Goal: Information Seeking & Learning: Find specific fact

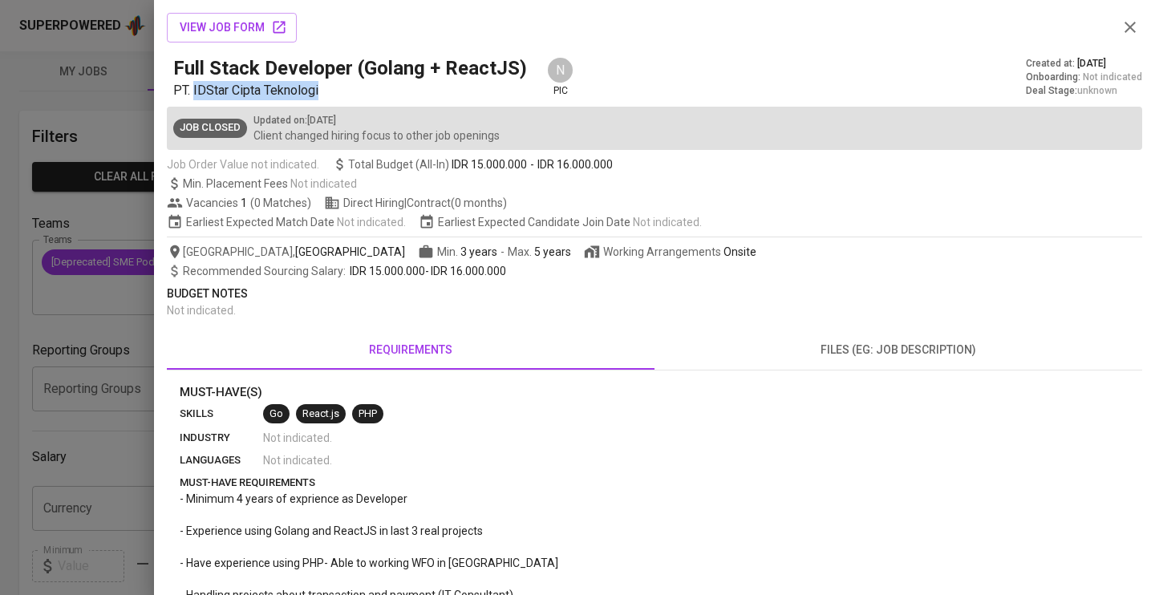
scroll to position [18, 0]
click at [332, 90] on p "PT. IDStar Cipta Teknologi" at bounding box center [353, 90] width 360 height 19
drag, startPoint x: 332, startPoint y: 90, endPoint x: 192, endPoint y: 90, distance: 140.4
click at [192, 90] on p "PT. IDStar Cipta Teknologi" at bounding box center [353, 90] width 360 height 19
copy span "IDStar Cipta Teknologi"
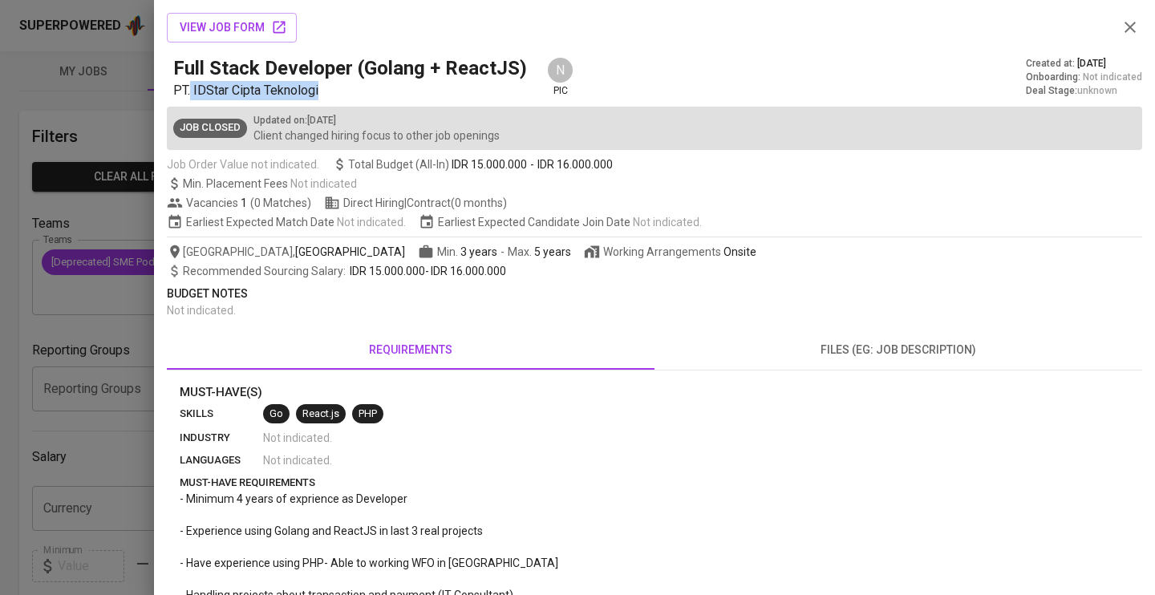
click at [1130, 27] on icon "button" at bounding box center [1130, 27] width 11 height 11
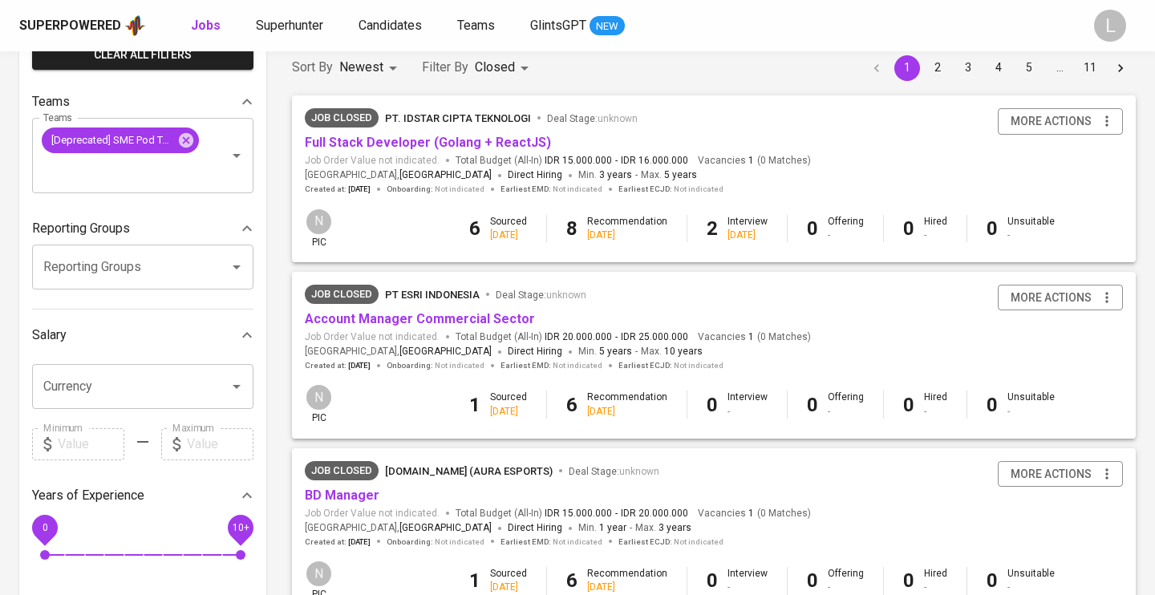
scroll to position [171, 0]
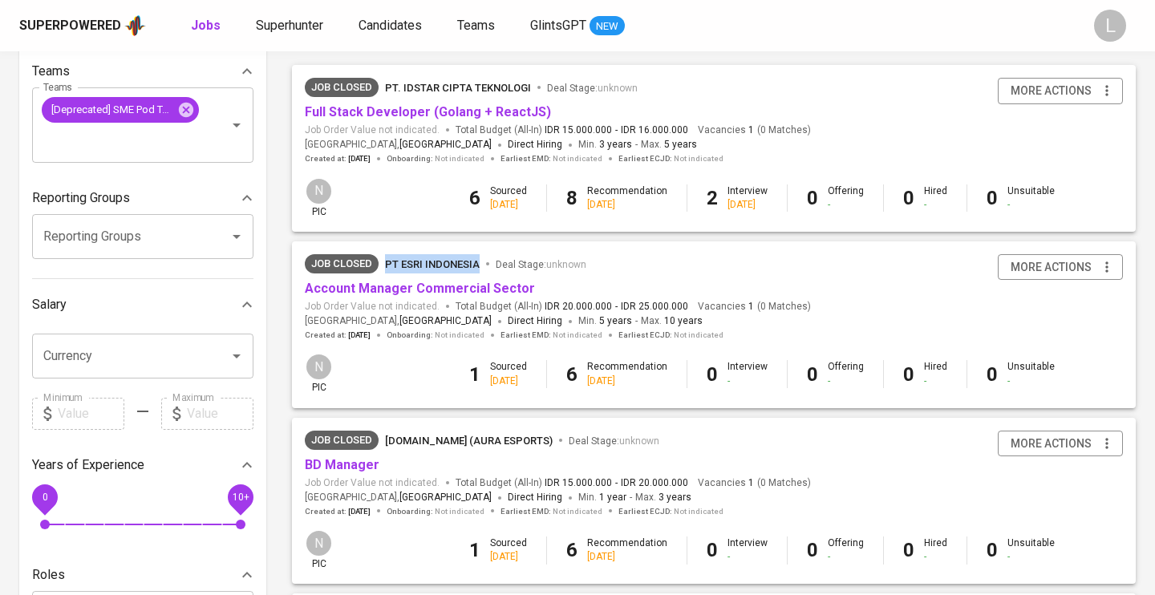
drag, startPoint x: 388, startPoint y: 246, endPoint x: 479, endPoint y: 263, distance: 92.4
click at [479, 263] on div "Job Closed PT Esri [GEOGRAPHIC_DATA] Deal Stage : unknown Account Manager Comme…" at bounding box center [714, 297] width 844 height 112
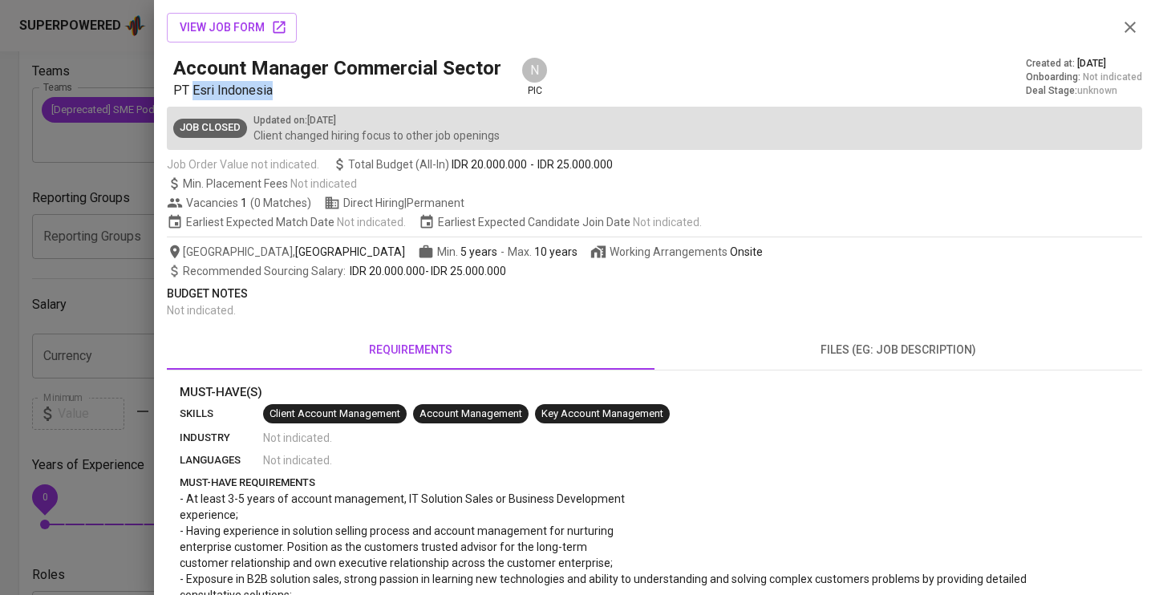
drag, startPoint x: 273, startPoint y: 89, endPoint x: 195, endPoint y: 86, distance: 77.9
click at [195, 86] on p "PT Esri Indonesia" at bounding box center [340, 90] width 335 height 19
copy span "Esri [GEOGRAPHIC_DATA]"
click at [86, 184] on div at bounding box center [577, 297] width 1155 height 595
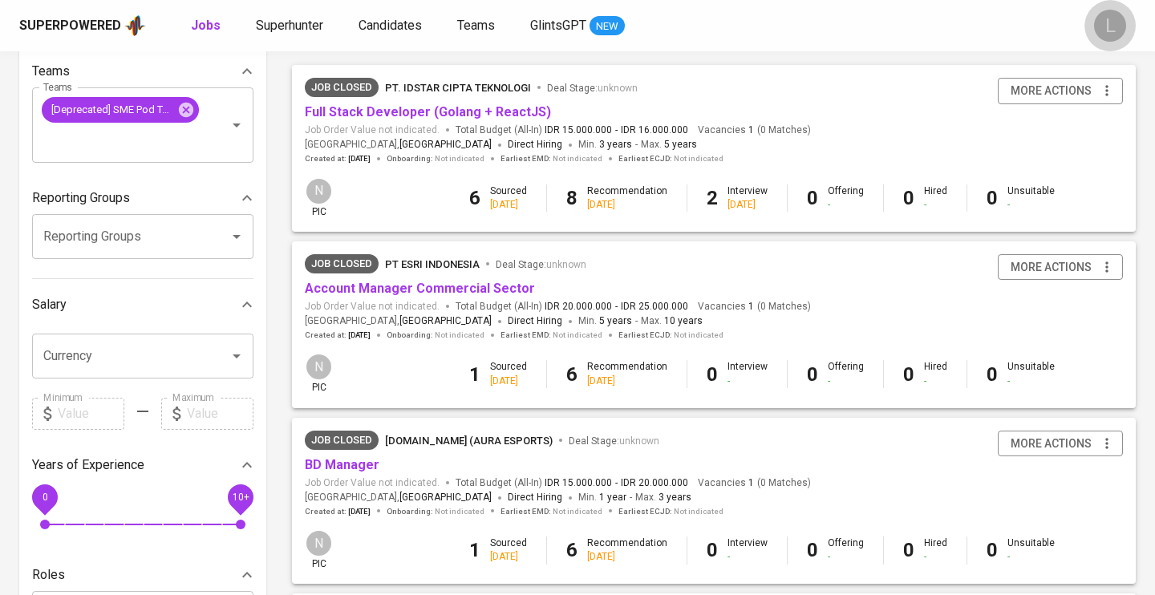
click at [1132, 25] on button "L" at bounding box center [1110, 25] width 51 height 51
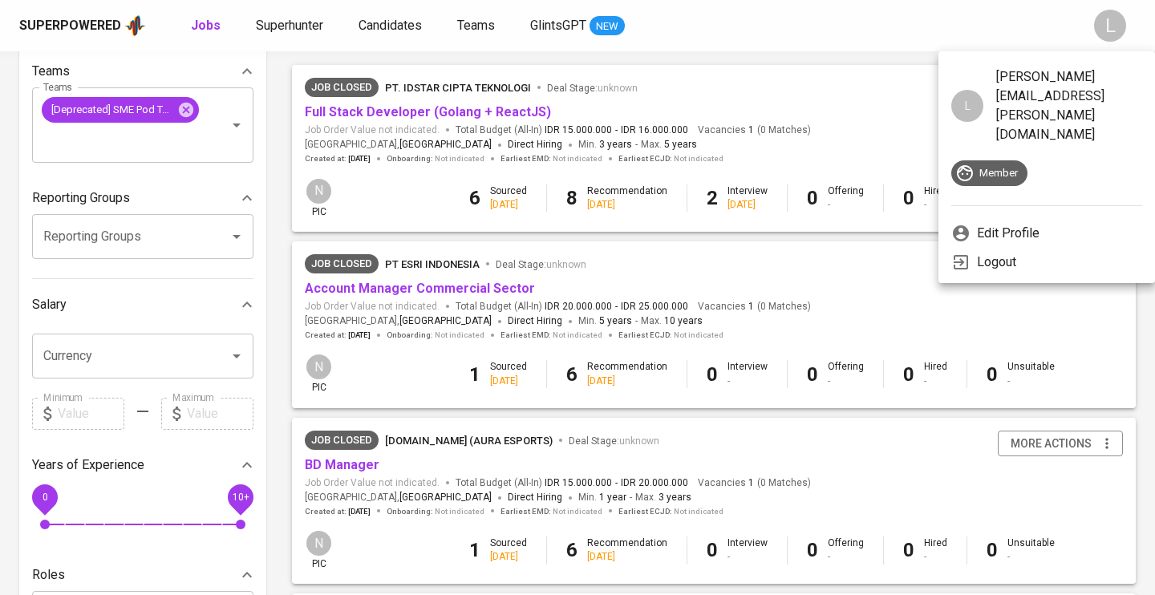
click at [938, 288] on div at bounding box center [577, 297] width 1155 height 595
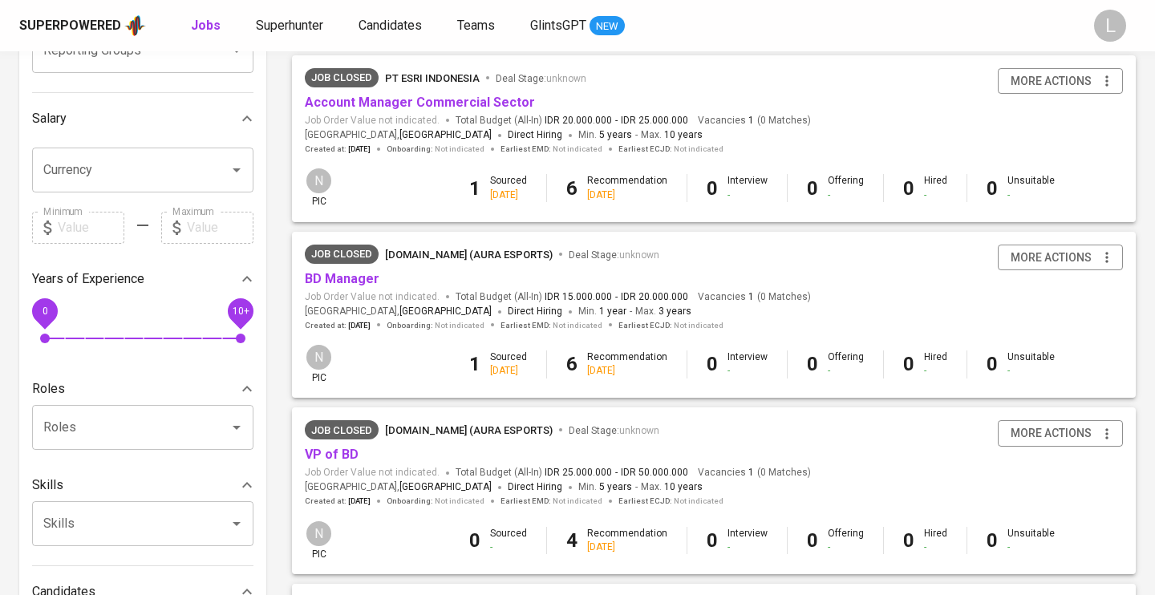
scroll to position [355, 0]
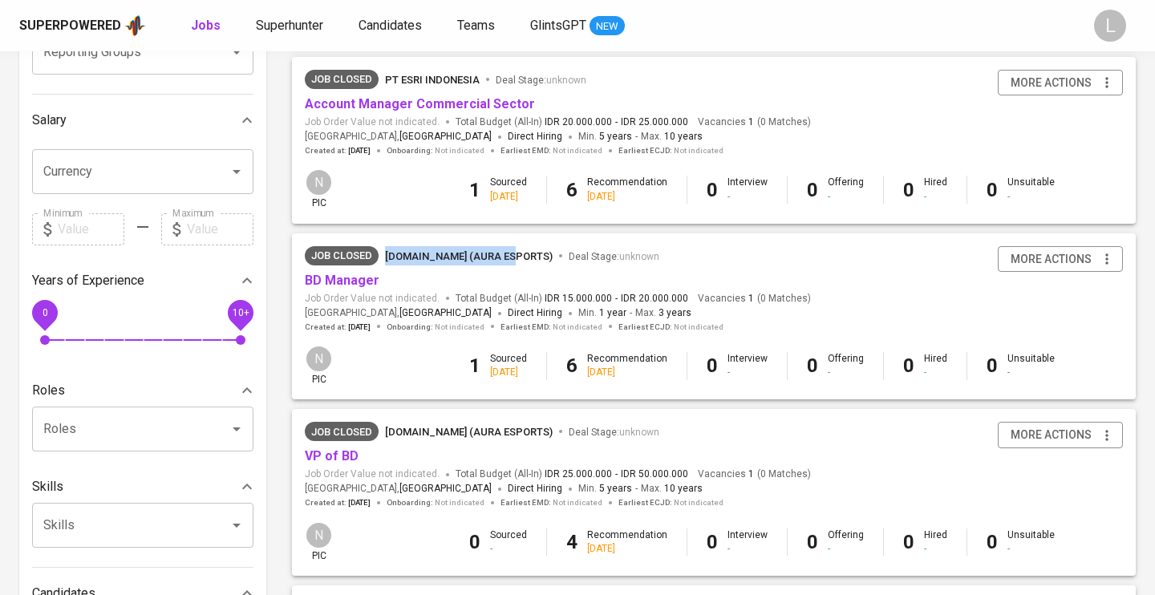
drag, startPoint x: 385, startPoint y: 240, endPoint x: 513, endPoint y: 256, distance: 128.6
click at [513, 256] on div "Job Closed [DOMAIN_NAME] (Aura Esports) Deal Stage : unknown BD Manager Job Ord…" at bounding box center [714, 289] width 844 height 112
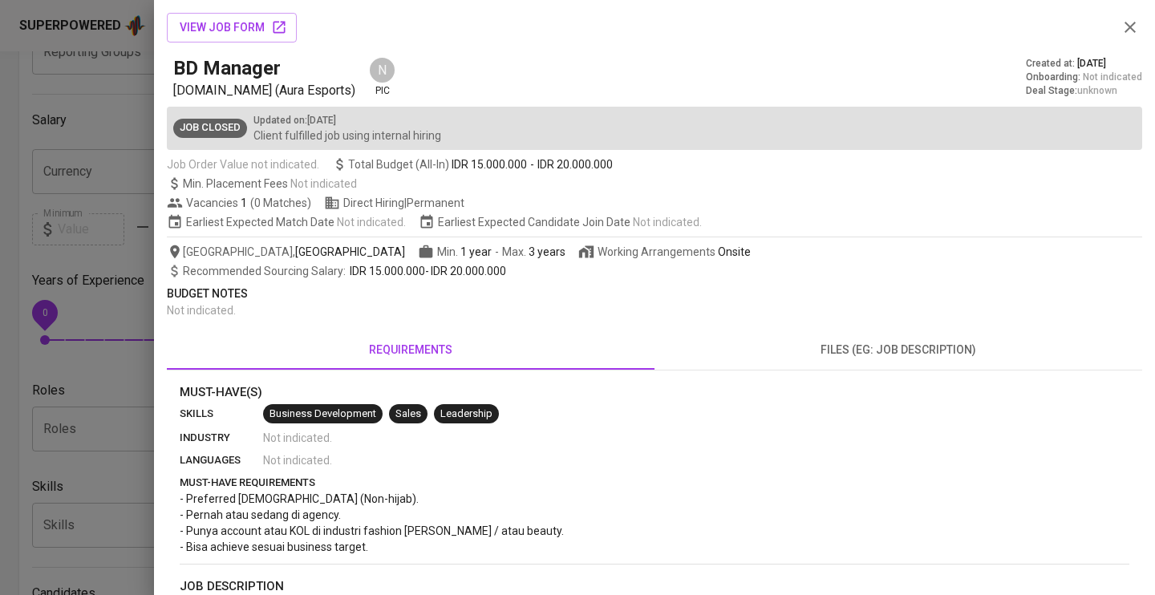
copy span "[DOMAIN_NAME] (Aura Esports)"
drag, startPoint x: 176, startPoint y: 91, endPoint x: 312, endPoint y: 92, distance: 136.4
click at [312, 93] on span "[DOMAIN_NAME] (Aura Esports)" at bounding box center [264, 90] width 182 height 15
copy span "[DOMAIN_NAME] (Aura Esports)"
click at [1130, 28] on icon "button" at bounding box center [1130, 27] width 11 height 11
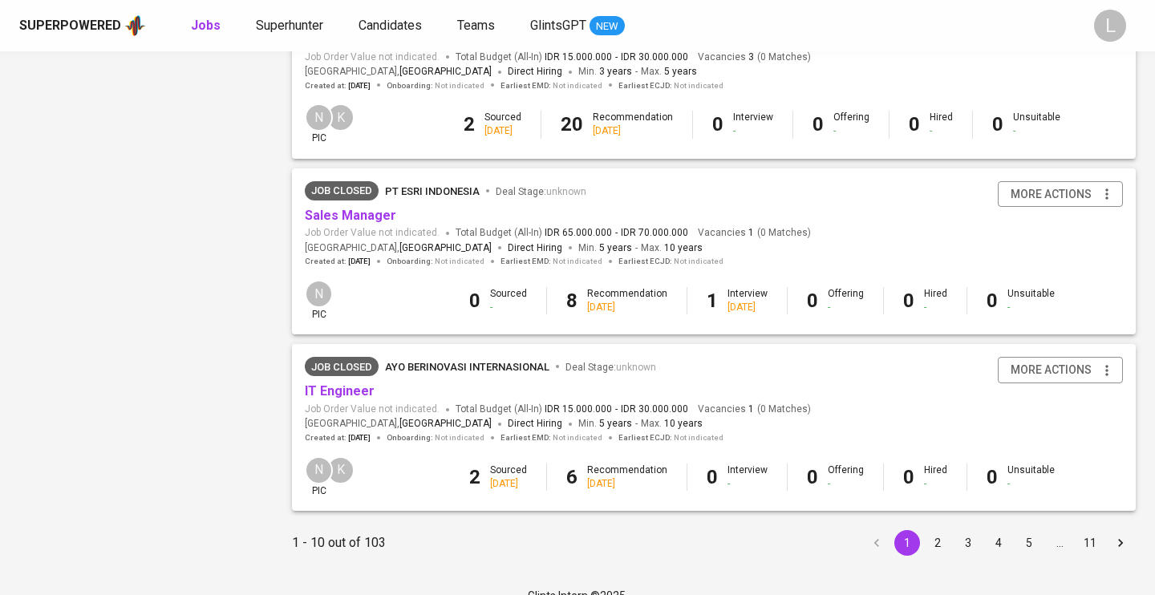
scroll to position [1478, 0]
drag, startPoint x: 387, startPoint y: 329, endPoint x: 550, endPoint y: 352, distance: 164.5
click at [550, 352] on div "Job Closed Ayo Berinovasi Internasional Deal Stage : unknown IT Engineer Job Or…" at bounding box center [714, 401] width 844 height 112
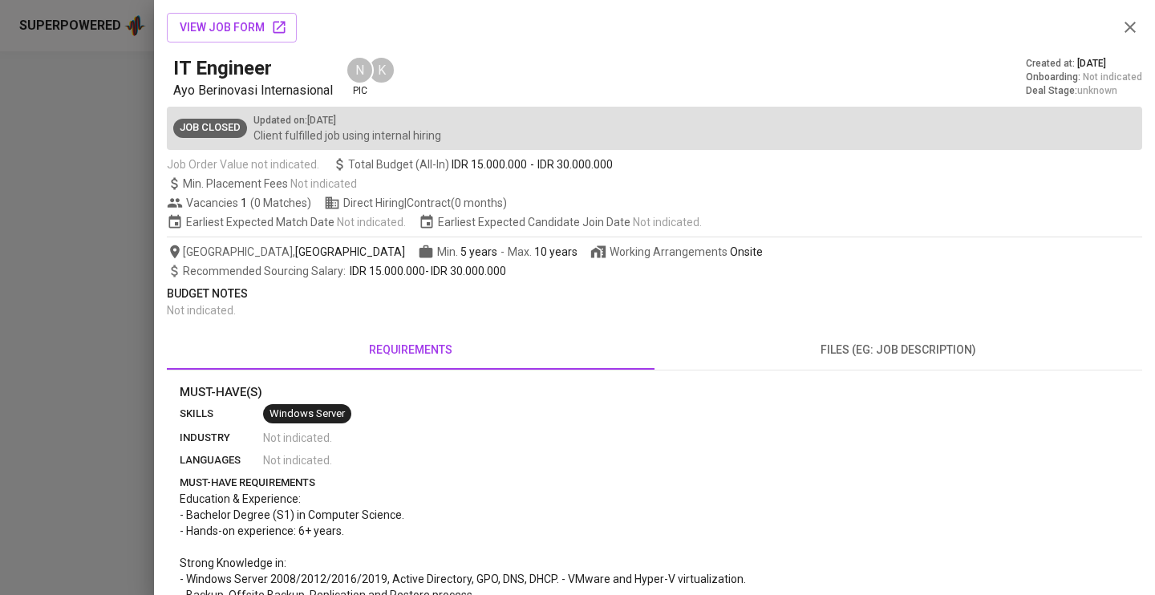
copy span "Ayo Berinovasi Internasional"
drag, startPoint x: 177, startPoint y: 90, endPoint x: 341, endPoint y: 95, distance: 164.6
click at [341, 95] on div "IT Engineer [PERSON_NAME] Internasional N pic K" at bounding box center [284, 77] width 222 height 45
copy span "Ayo Berinovasi Internasional"
click at [73, 144] on div at bounding box center [577, 297] width 1155 height 595
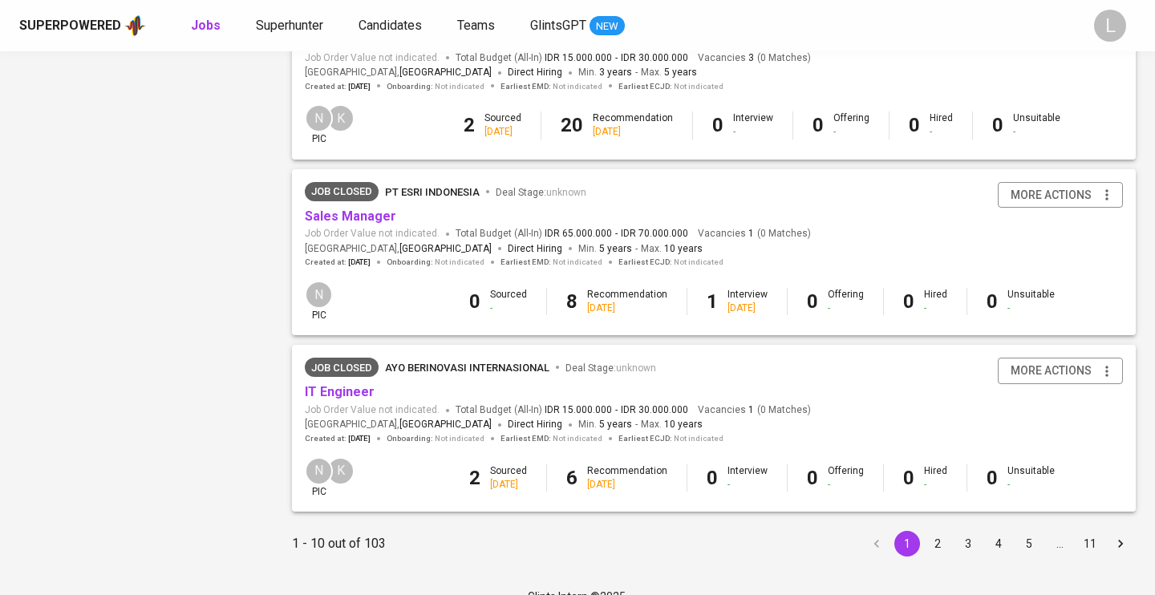
click at [938, 531] on button "2" at bounding box center [938, 544] width 26 height 26
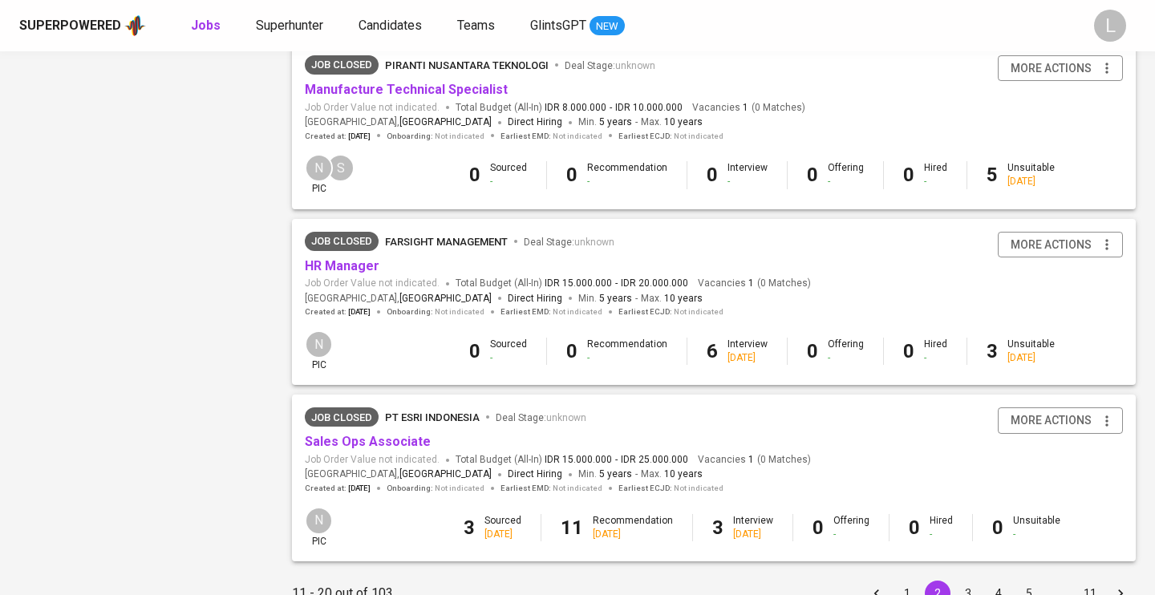
scroll to position [1417, 0]
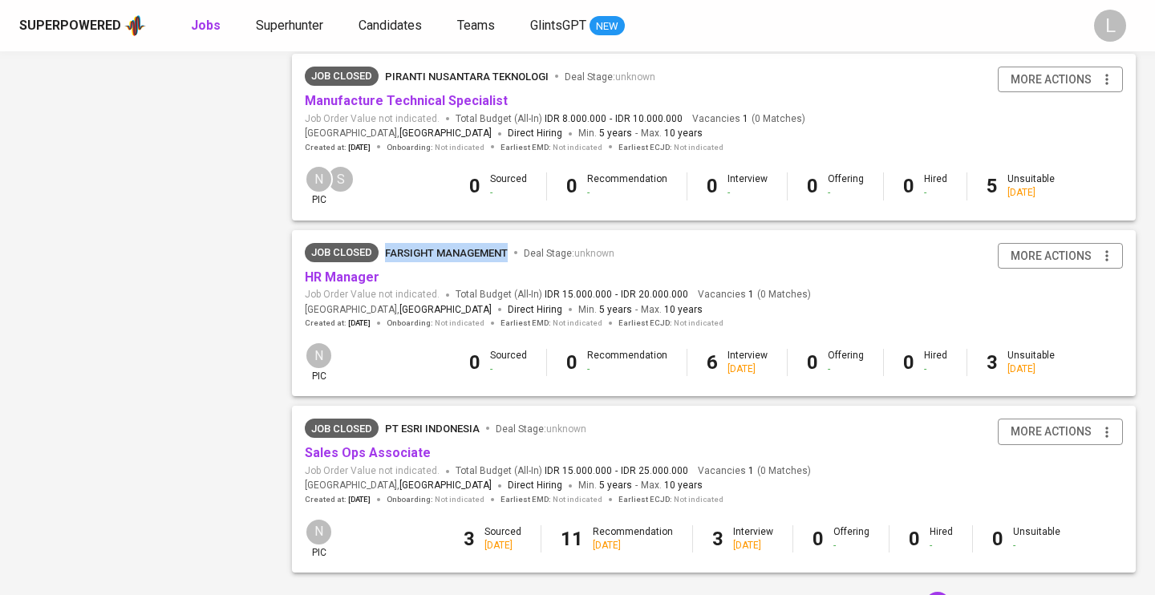
drag, startPoint x: 388, startPoint y: 218, endPoint x: 505, endPoint y: 239, distance: 119.8
click at [505, 239] on div "Job Closed Farsight Management Deal Stage : unknown HR Manager Job Order Value …" at bounding box center [714, 286] width 844 height 112
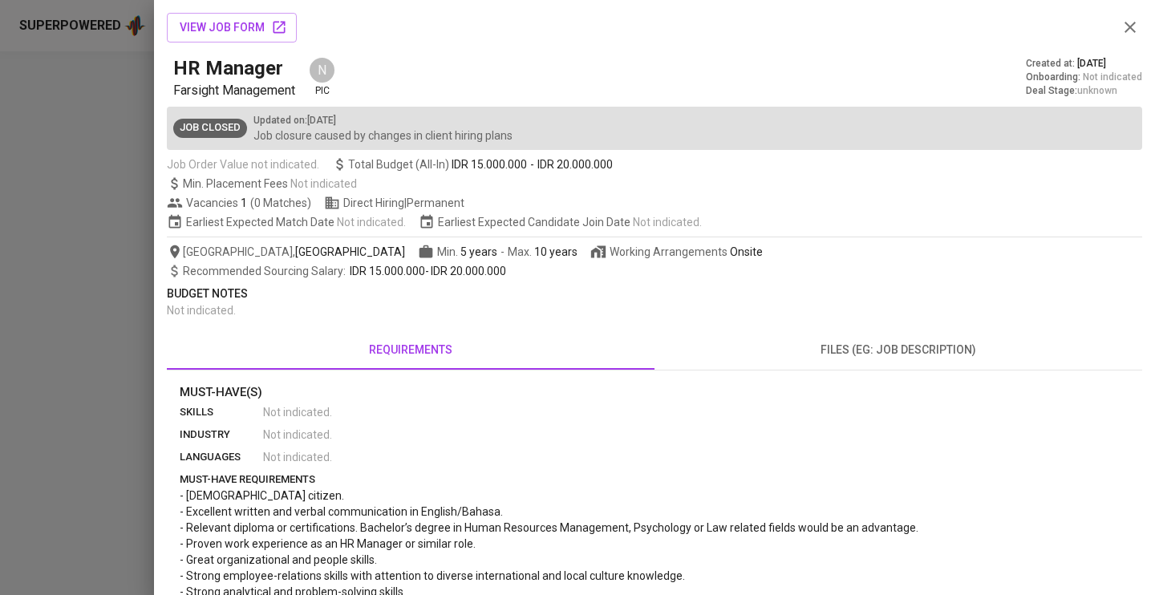
copy span "Farsight Management"
drag, startPoint x: 176, startPoint y: 89, endPoint x: 306, endPoint y: 91, distance: 130.0
click at [306, 91] on div "HR Manager Farsight Management N pic" at bounding box center [254, 77] width 163 height 45
copy span "Farsight Management"
click at [0, 135] on div at bounding box center [577, 297] width 1155 height 595
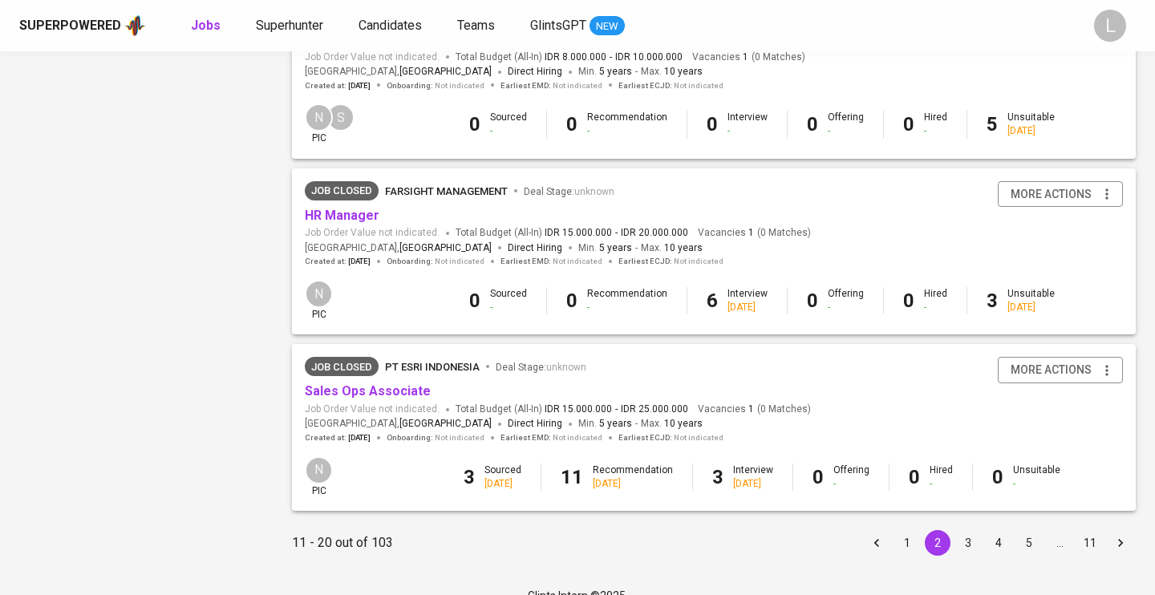
scroll to position [1478, 0]
click at [968, 531] on button "3" at bounding box center [969, 544] width 26 height 26
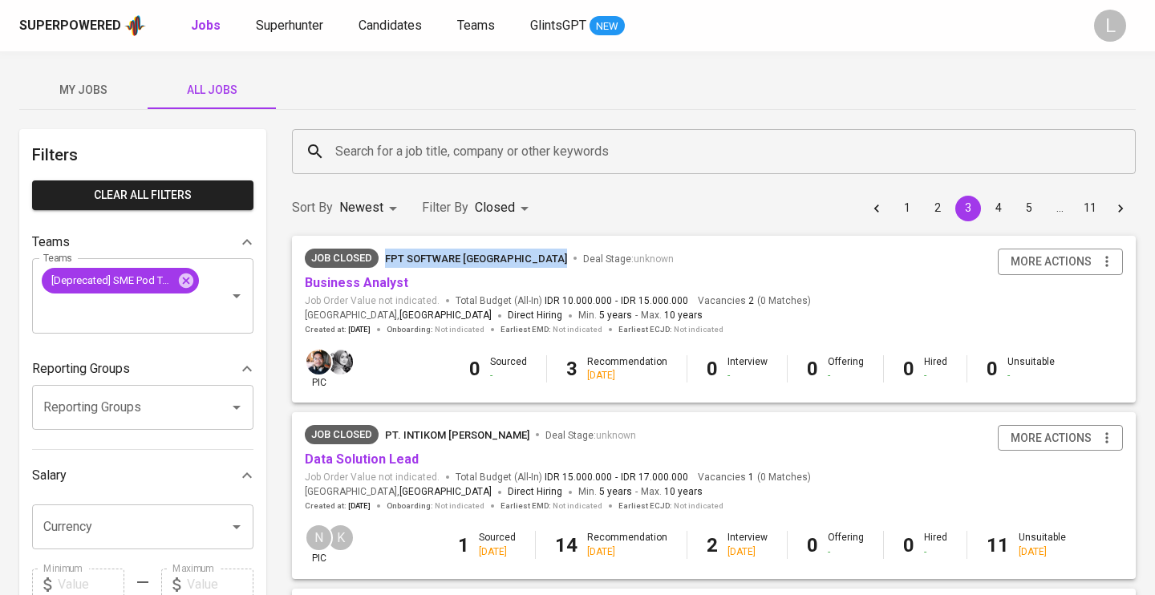
drag, startPoint x: 521, startPoint y: 263, endPoint x: 383, endPoint y: 259, distance: 138.9
click at [383, 259] on span "Job Closed FPT Software [GEOGRAPHIC_DATA] Deal Stage : unknown" at bounding box center [558, 258] width 506 height 19
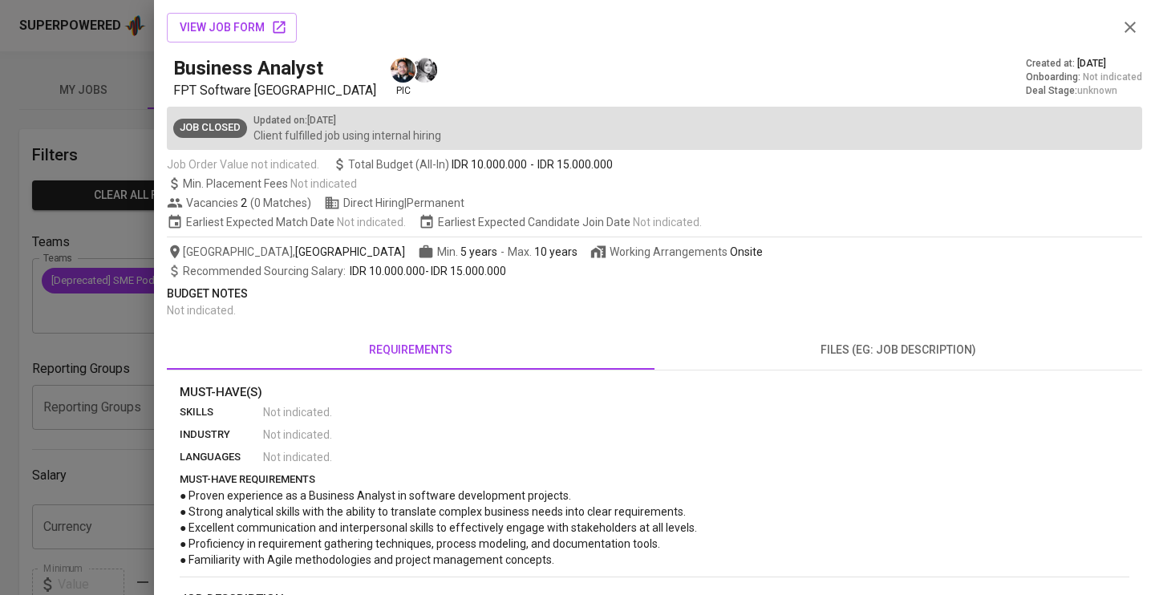
copy span "FPT Software [GEOGRAPHIC_DATA]"
drag, startPoint x: 308, startPoint y: 87, endPoint x: 170, endPoint y: 93, distance: 138.1
click at [170, 93] on div "Business Analyst FPT Software [GEOGRAPHIC_DATA] pic Created at : [DATE] Onboard…" at bounding box center [655, 77] width 976 height 45
click at [174, 88] on span "FPT Software [GEOGRAPHIC_DATA]" at bounding box center [274, 90] width 203 height 15
click at [391, 74] on img at bounding box center [403, 70] width 25 height 25
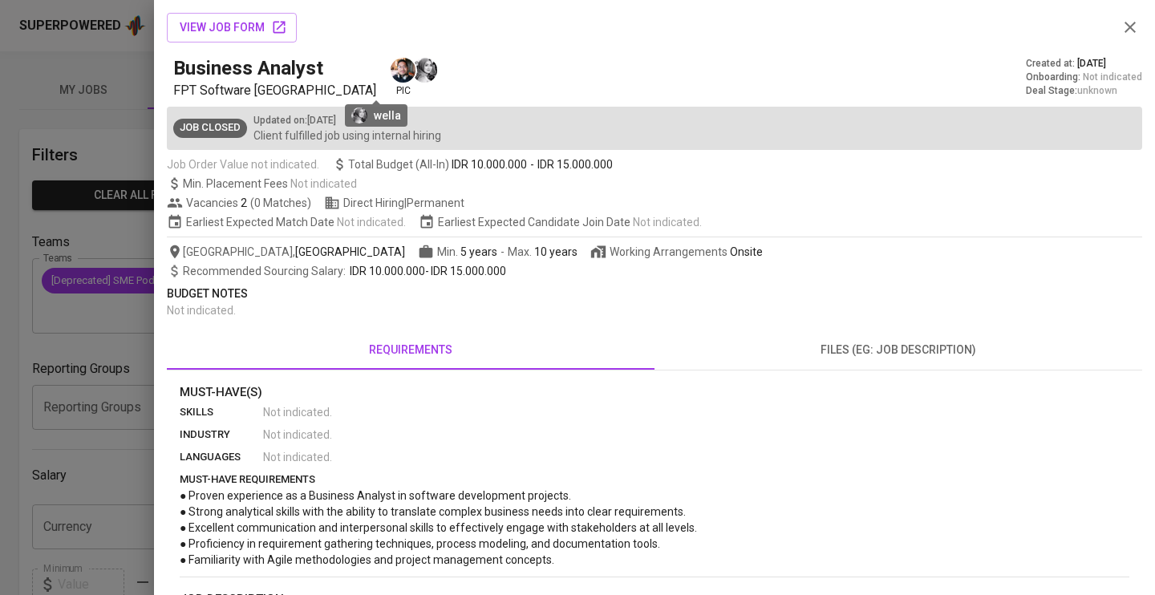
click at [412, 70] on img at bounding box center [424, 70] width 25 height 25
click at [382, 120] on p "Updated on : [DATE]" at bounding box center [348, 120] width 188 height 14
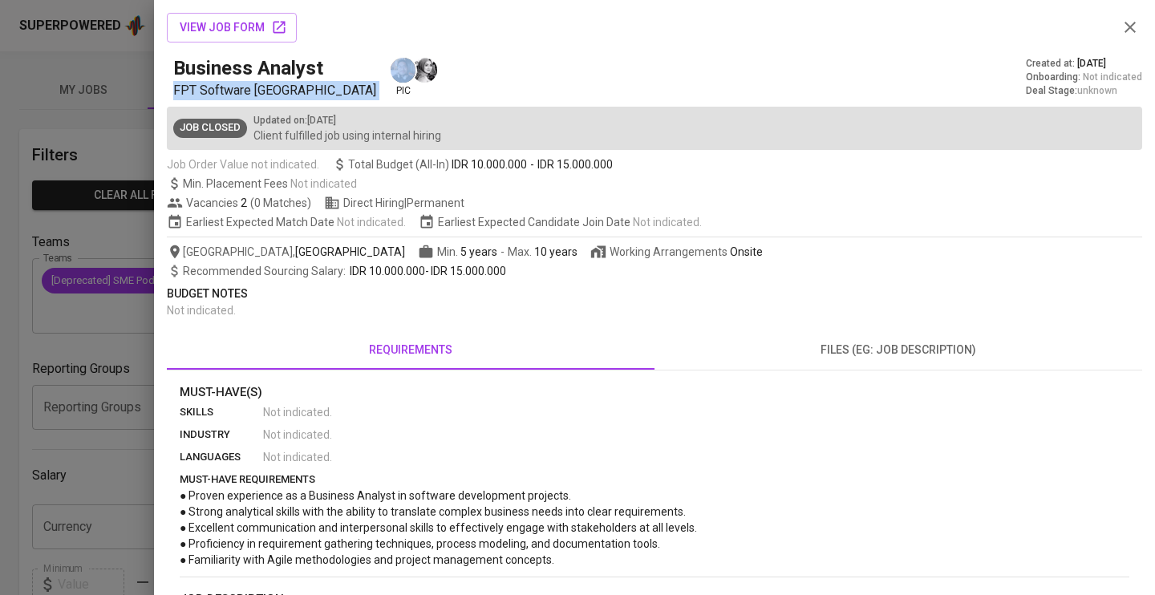
drag, startPoint x: 175, startPoint y: 87, endPoint x: 337, endPoint y: 95, distance: 162.3
click at [337, 95] on div "Business Analyst FPT Software [GEOGRAPHIC_DATA] pic" at bounding box center [306, 77] width 266 height 45
drag, startPoint x: 313, startPoint y: 87, endPoint x: 224, endPoint y: 90, distance: 89.1
click at [223, 87] on p "FPT Software [GEOGRAPHIC_DATA]" at bounding box center [274, 90] width 203 height 19
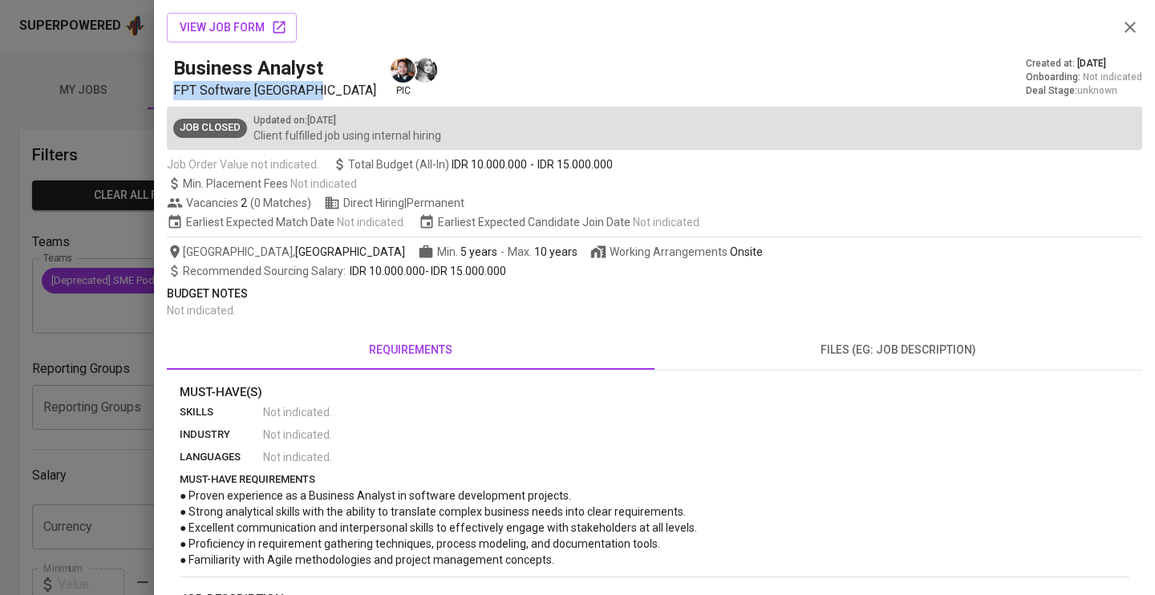
drag, startPoint x: 174, startPoint y: 90, endPoint x: 310, endPoint y: 89, distance: 136.4
click at [310, 92] on p "FPT Software [GEOGRAPHIC_DATA]" at bounding box center [274, 90] width 203 height 19
copy span "FPT Software [GEOGRAPHIC_DATA]"
click at [1140, 29] on button "button" at bounding box center [1130, 27] width 24 height 24
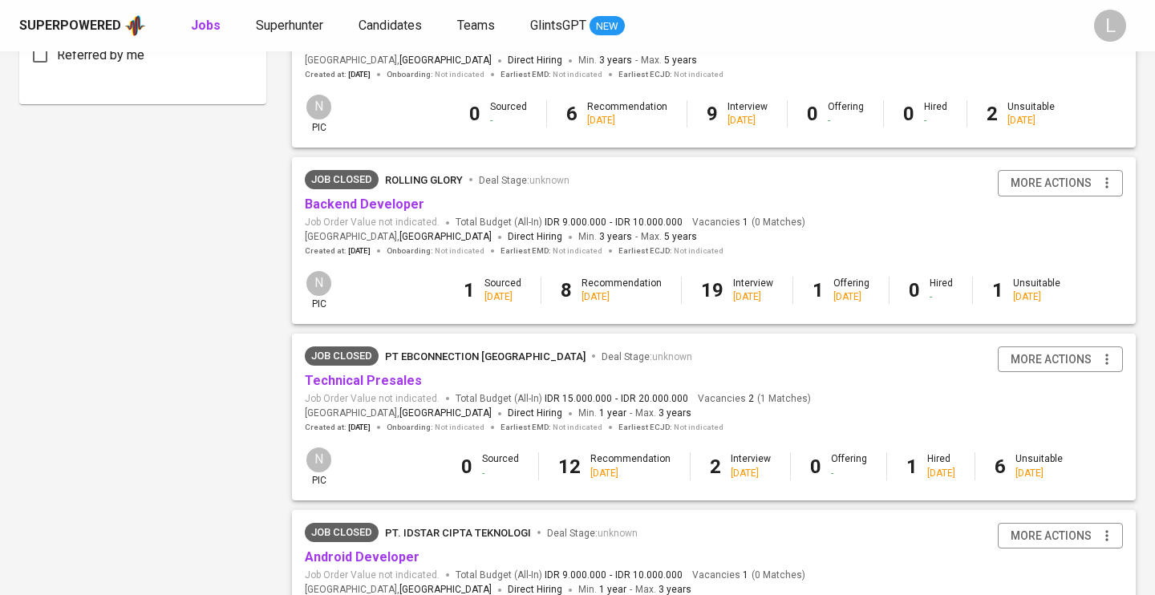
scroll to position [968, 0]
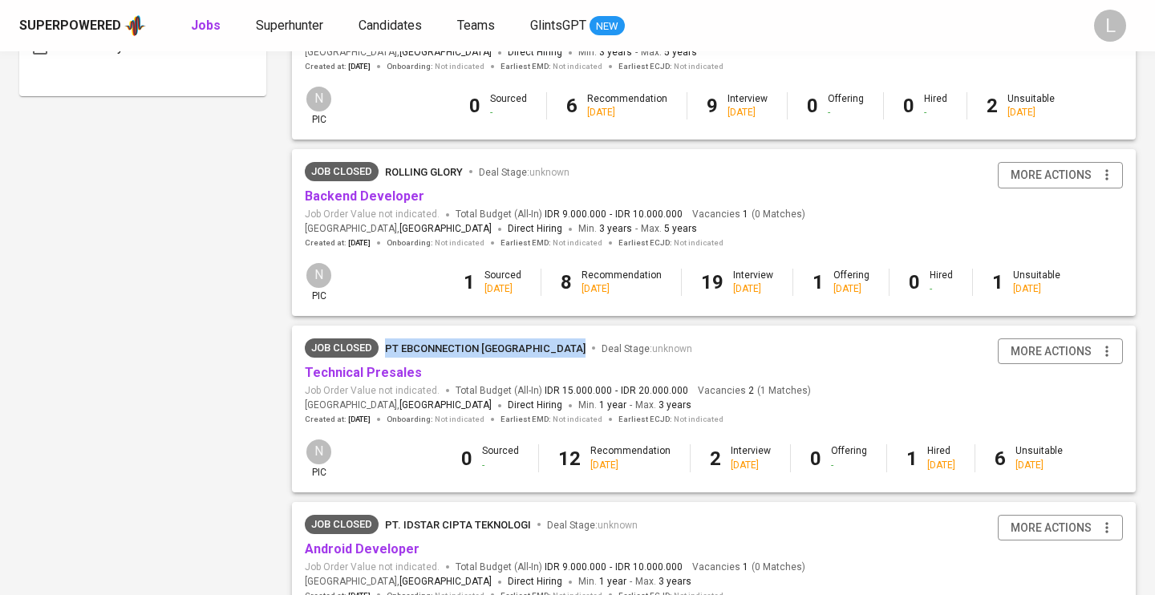
drag, startPoint x: 539, startPoint y: 335, endPoint x: 384, endPoint y: 336, distance: 154.8
click at [385, 339] on div "PT EBconnection [GEOGRAPHIC_DATA] Deal Stage : unknown" at bounding box center [538, 348] width 307 height 19
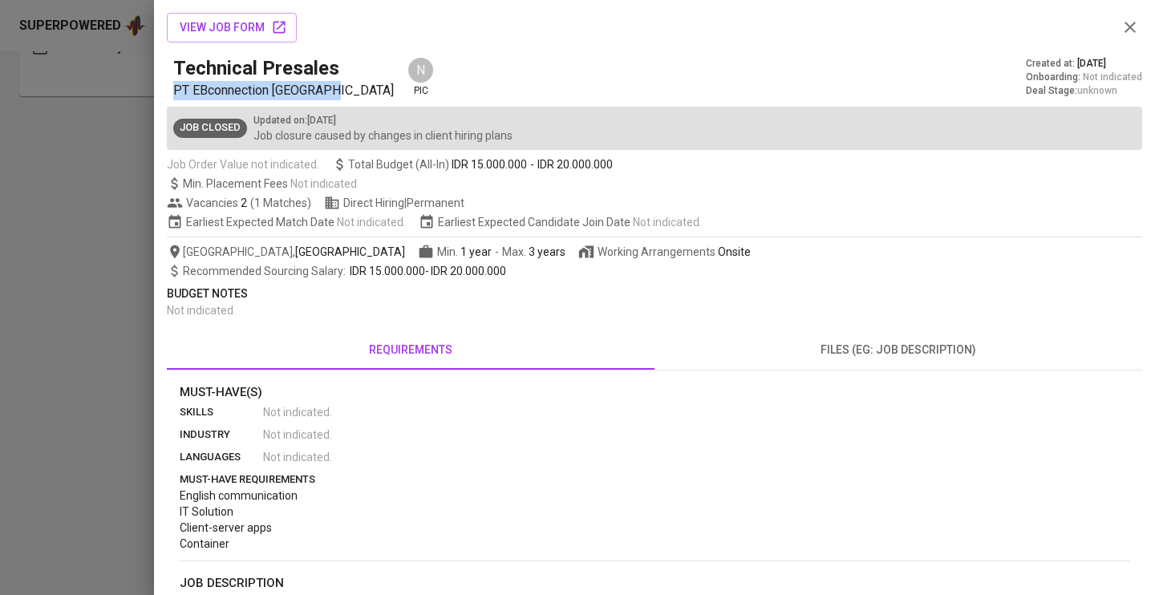
drag, startPoint x: 174, startPoint y: 86, endPoint x: 329, endPoint y: 91, distance: 154.9
click at [329, 91] on span "PT EBconnection [GEOGRAPHIC_DATA]" at bounding box center [283, 90] width 221 height 15
click at [1124, 27] on icon "button" at bounding box center [1130, 27] width 19 height 19
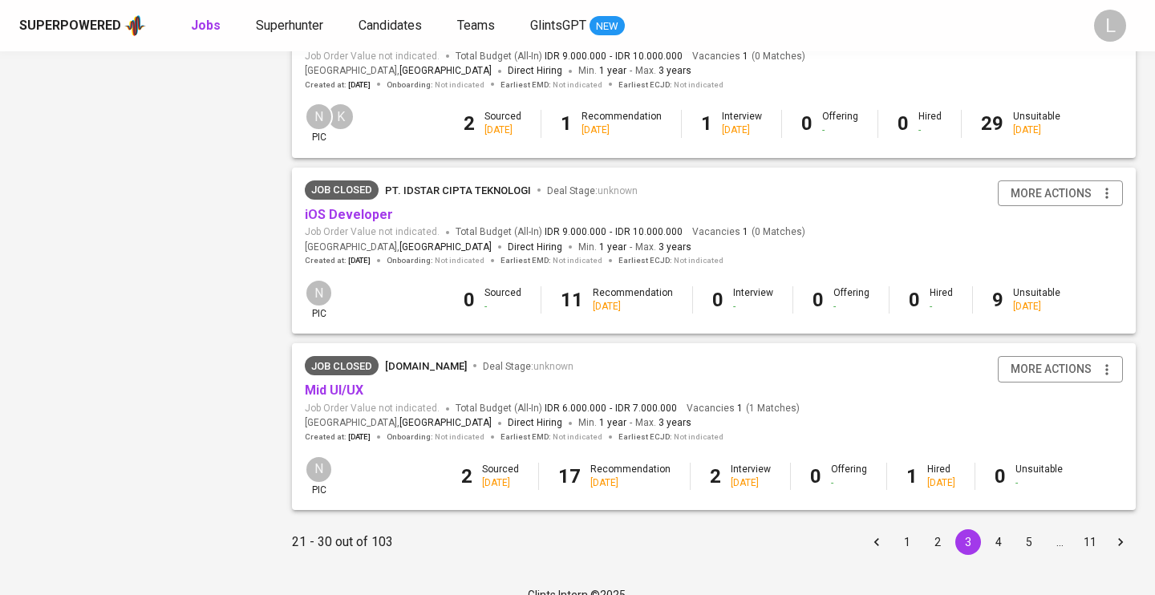
scroll to position [1478, 0]
drag, startPoint x: 387, startPoint y: 335, endPoint x: 412, endPoint y: 344, distance: 27.4
click at [412, 345] on div "Job Closed [DOMAIN_NAME] Deal Stage : unknown Mid UI/UX Job Order Value not ind…" at bounding box center [714, 401] width 844 height 112
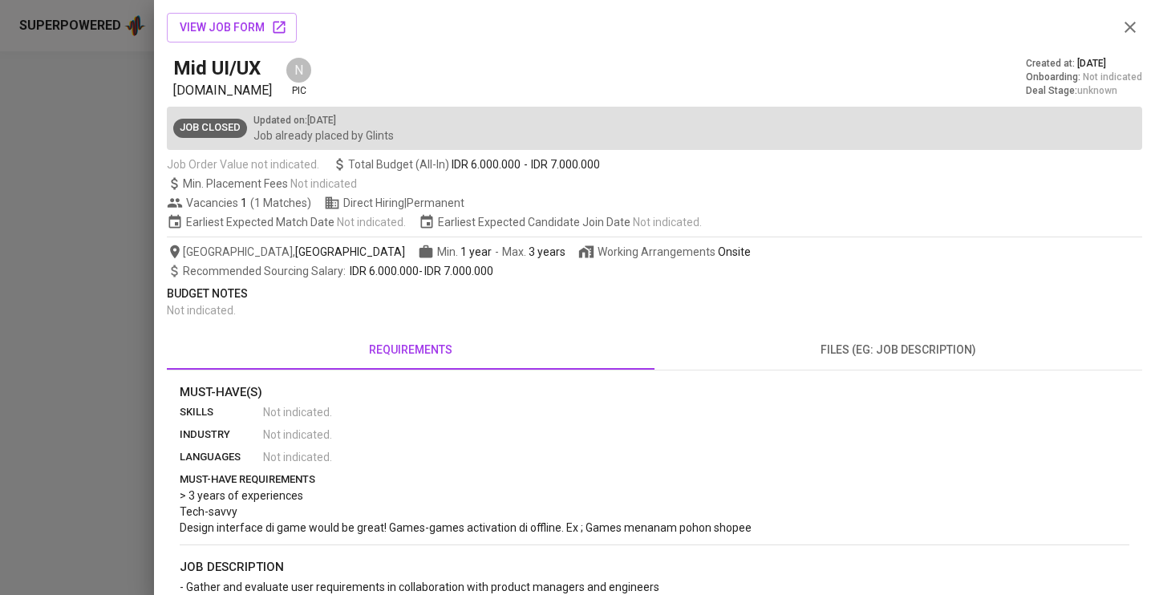
click at [1002, 519] on p "> 3 years of experiences Tech-savvy Design interface di game would be great! Ga…" at bounding box center [655, 512] width 950 height 48
click at [1129, 29] on icon "button" at bounding box center [1130, 27] width 11 height 11
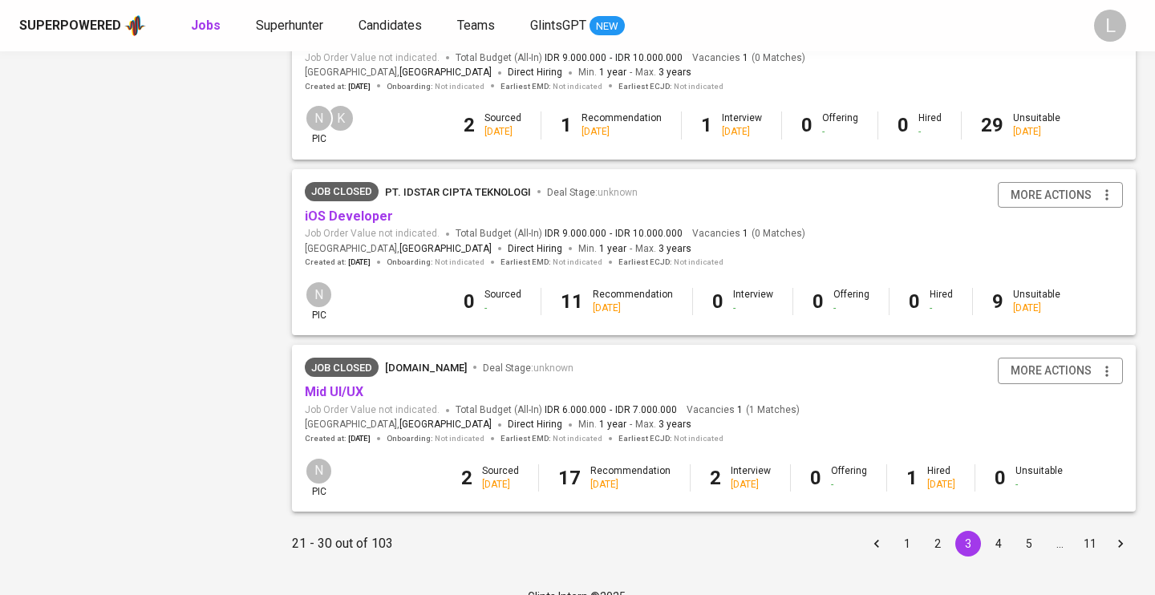
click at [996, 531] on button "4" at bounding box center [999, 544] width 26 height 26
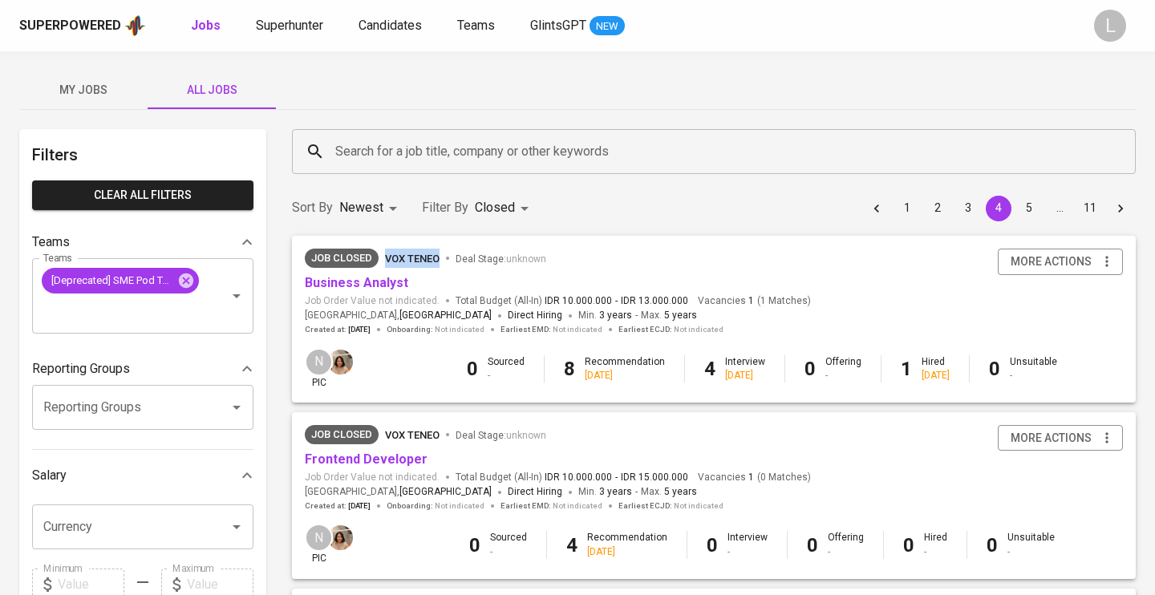
drag, startPoint x: 387, startPoint y: 242, endPoint x: 440, endPoint y: 258, distance: 55.9
click at [440, 258] on div "Job Closed Vox Teneo Deal Stage : unknown Business Analyst Job Order Value not …" at bounding box center [714, 292] width 844 height 112
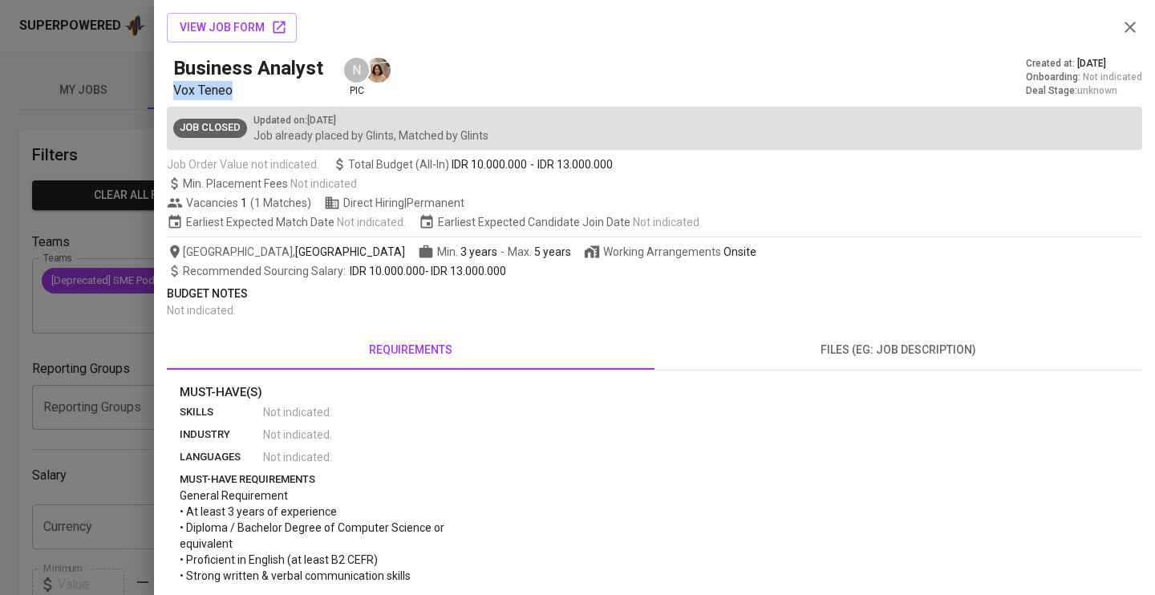
drag, startPoint x: 237, startPoint y: 86, endPoint x: 174, endPoint y: 85, distance: 63.4
click at [174, 85] on p "Vox Teneo" at bounding box center [251, 90] width 156 height 19
click at [1132, 33] on icon "button" at bounding box center [1130, 27] width 19 height 19
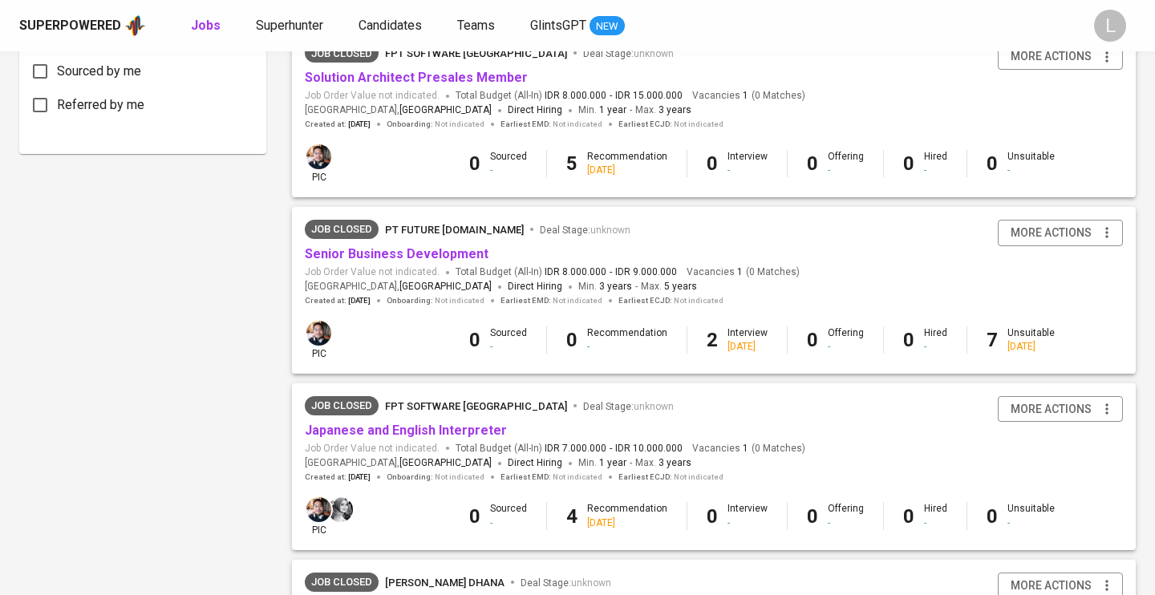
scroll to position [909, 0]
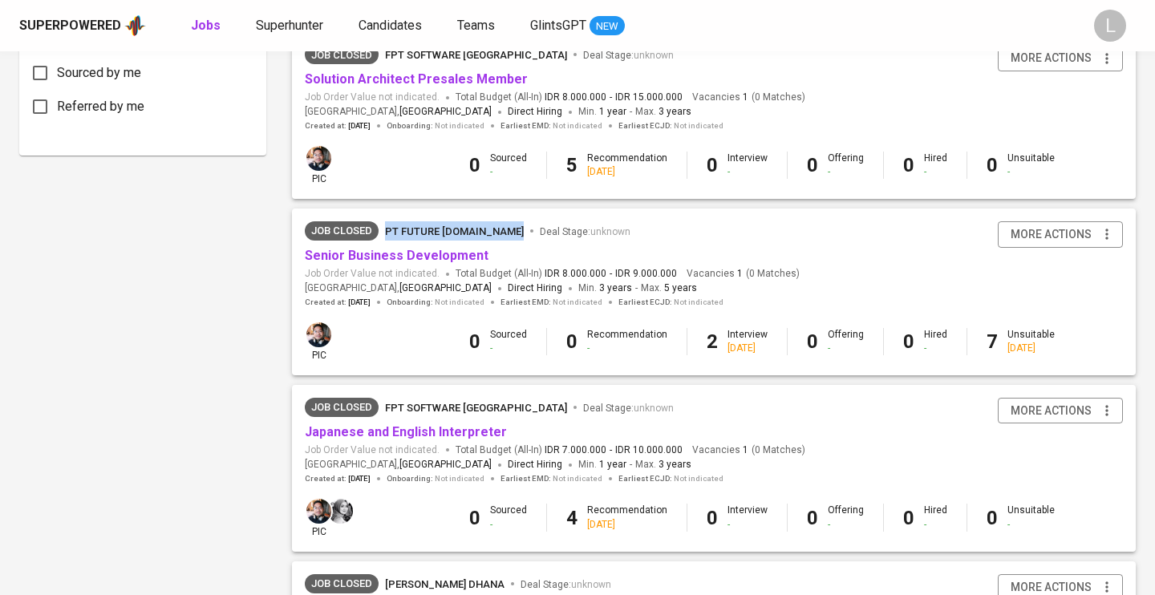
drag, startPoint x: 383, startPoint y: 202, endPoint x: 518, endPoint y: 225, distance: 137.4
click at [518, 225] on div "Job Closed PT Future [DOMAIN_NAME] Deal Stage : unknown Senior Business Develop…" at bounding box center [714, 265] width 844 height 112
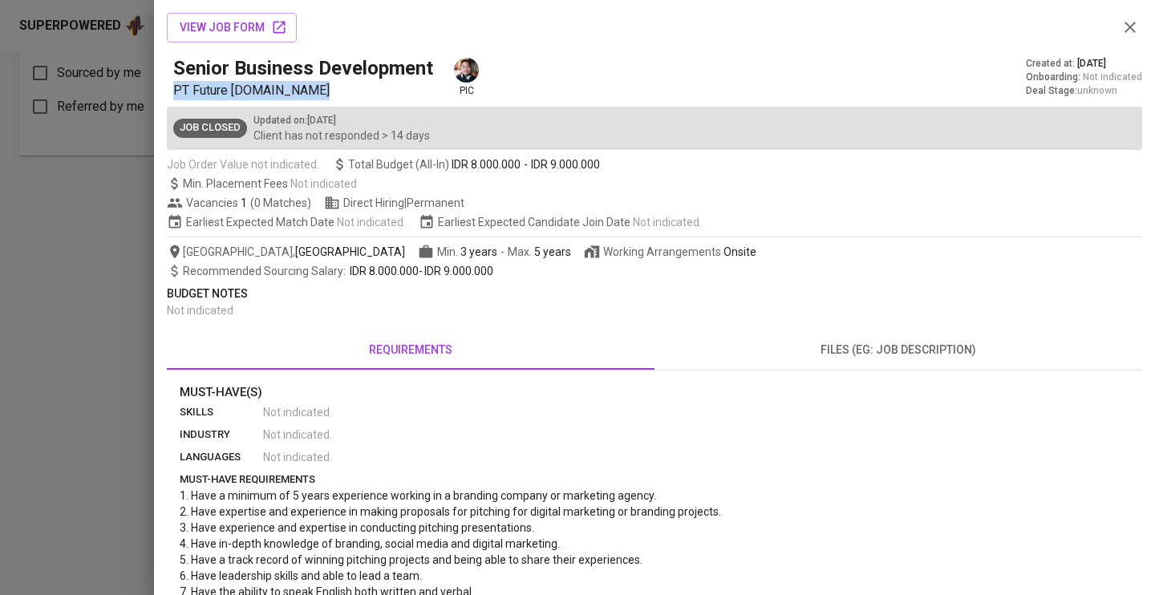
drag, startPoint x: 176, startPoint y: 87, endPoint x: 314, endPoint y: 91, distance: 138.1
click at [314, 91] on p "PT Future [DOMAIN_NAME]" at bounding box center [306, 90] width 266 height 19
click at [1129, 30] on icon "button" at bounding box center [1130, 27] width 11 height 11
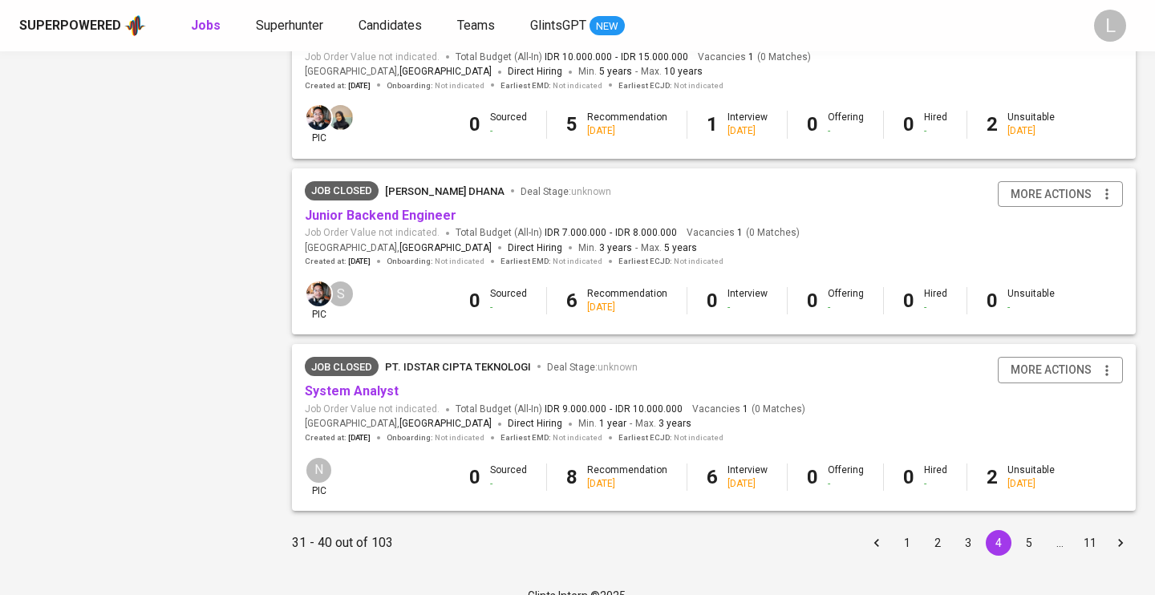
scroll to position [1478, 0]
click at [1028, 531] on button "5" at bounding box center [1030, 544] width 26 height 26
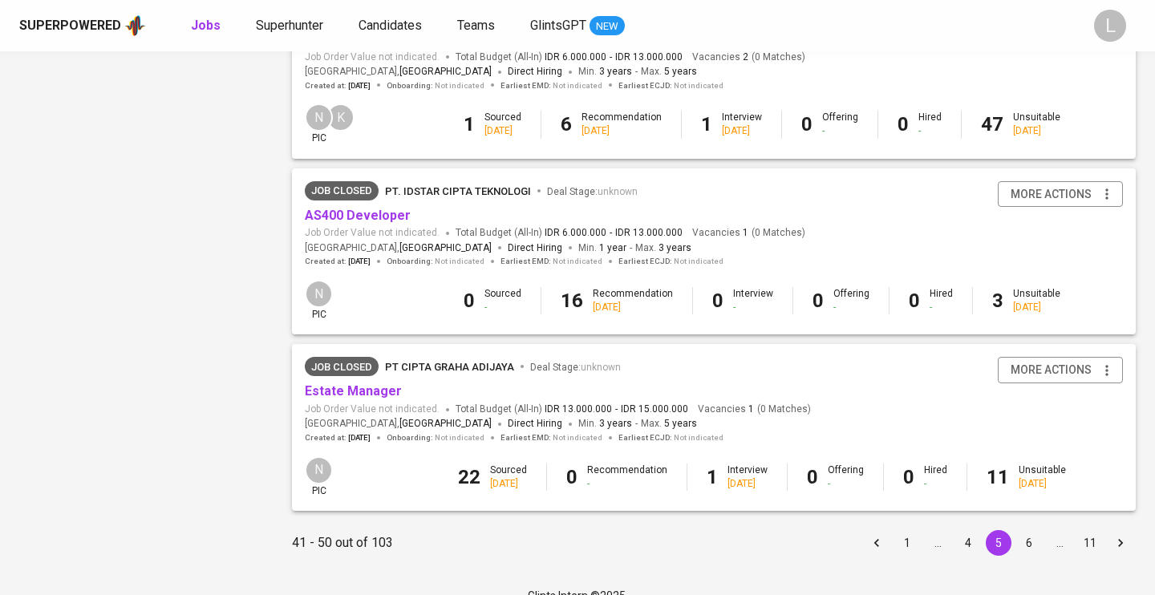
scroll to position [1478, 0]
click at [1025, 531] on button "6" at bounding box center [1030, 544] width 26 height 26
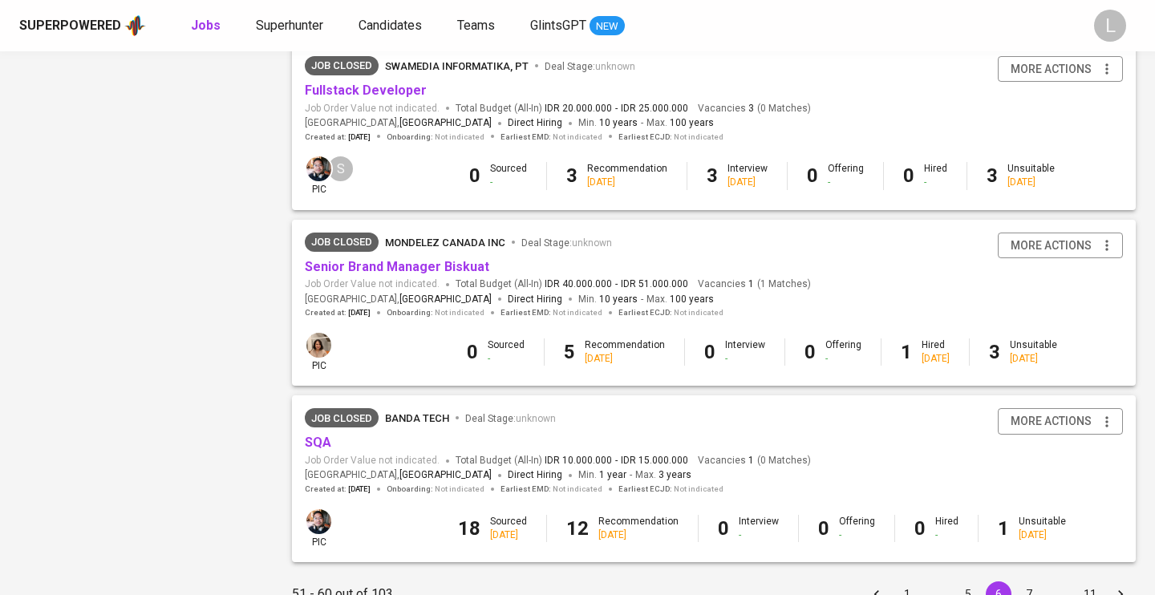
scroll to position [1431, 0]
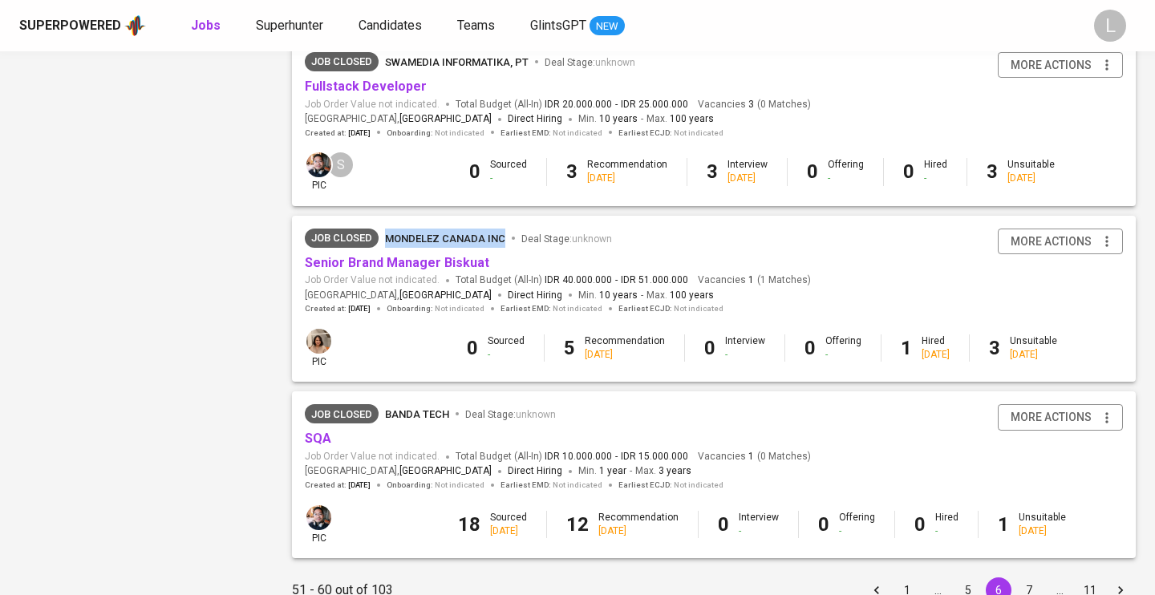
drag, startPoint x: 388, startPoint y: 206, endPoint x: 501, endPoint y: 228, distance: 115.2
click at [501, 228] on div "Job Closed Mondelez Canada inc Deal Stage : unknown Senior Brand Manager Biskua…" at bounding box center [714, 272] width 844 height 112
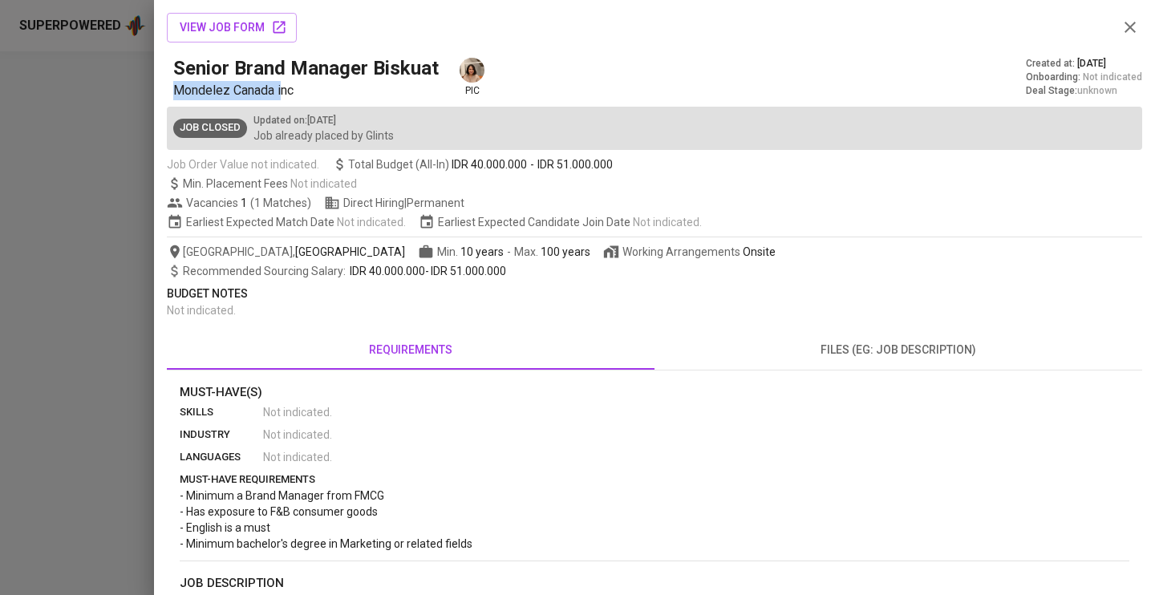
drag, startPoint x: 177, startPoint y: 89, endPoint x: 277, endPoint y: 90, distance: 100.3
click at [282, 91] on span "Mondelez Canada inc" at bounding box center [233, 90] width 120 height 15
click at [339, 192] on div "view job form Senior Brand Manager Biskuat Mondelez Canada inc pic Created at :…" at bounding box center [655, 576] width 976 height 1114
click at [51, 127] on div at bounding box center [577, 297] width 1155 height 595
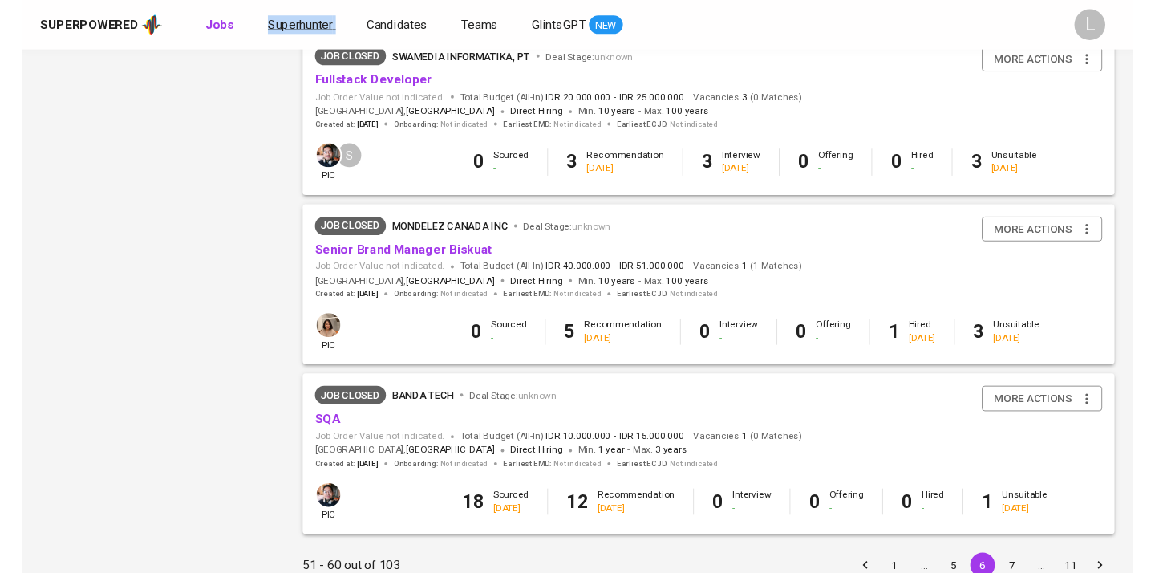
scroll to position [1433, 0]
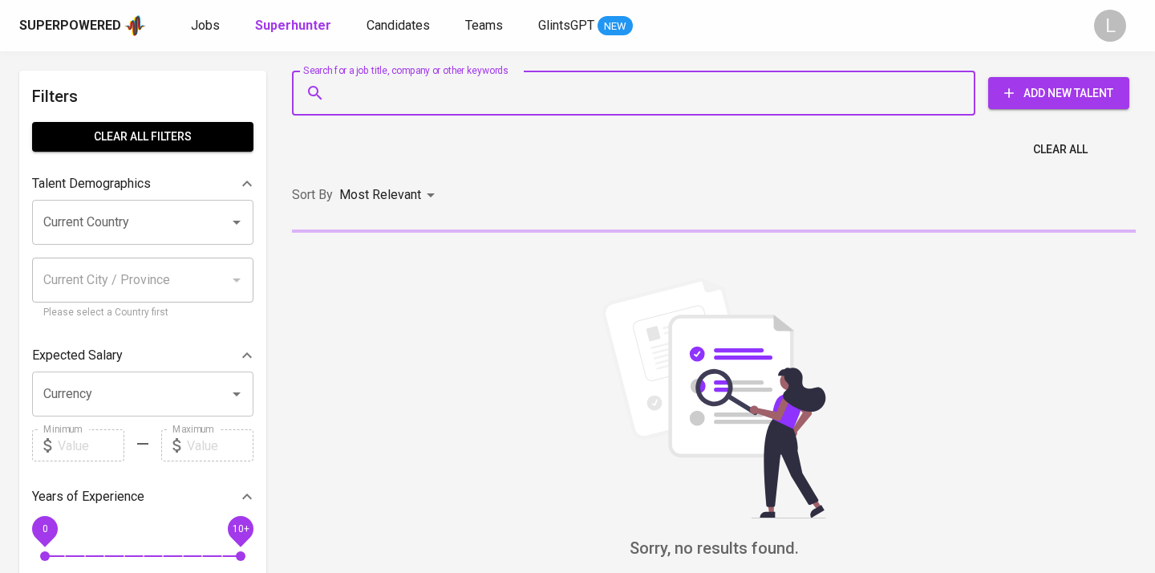
click at [398, 93] on input "Search for a job title, company or other keywords" at bounding box center [637, 93] width 613 height 30
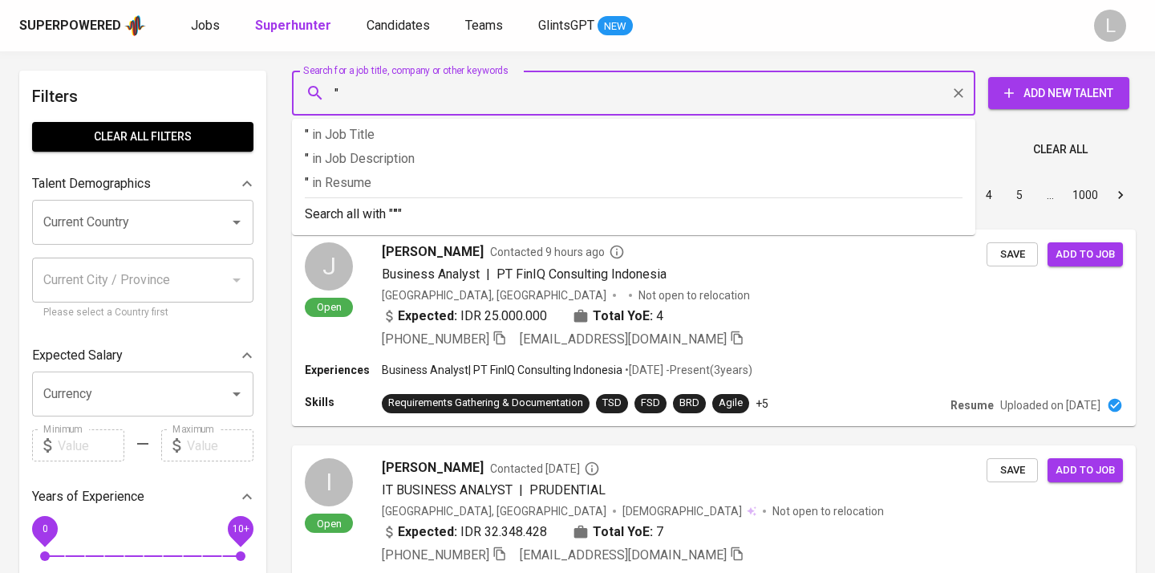
paste input "[PERSON_NAME]"
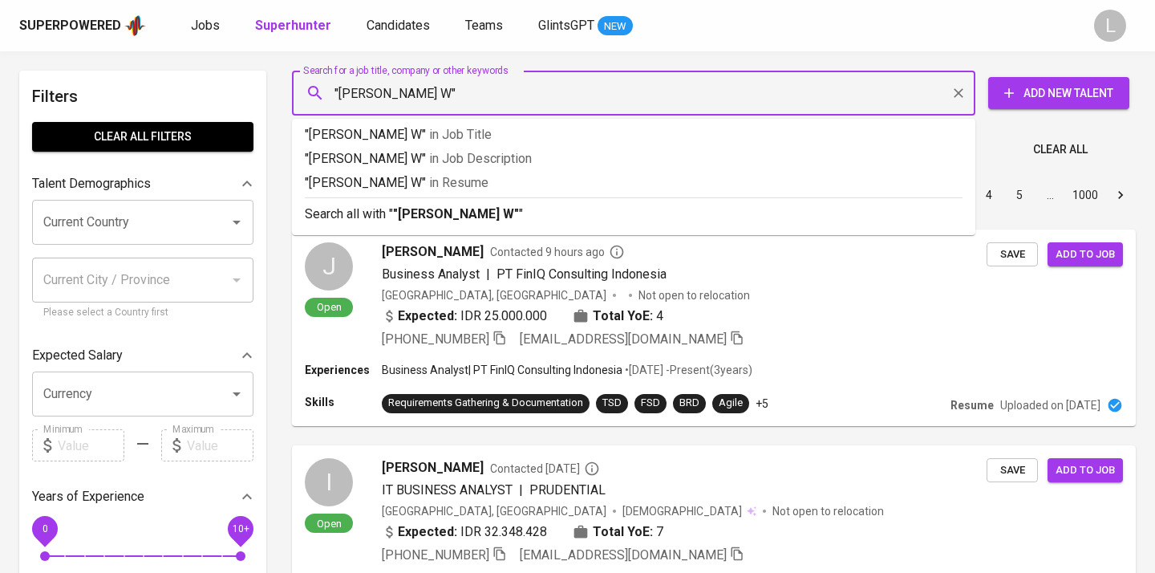
type input ""[PERSON_NAME] W""
click at [451, 188] on p ""Debora W" in Resume" at bounding box center [634, 182] width 658 height 19
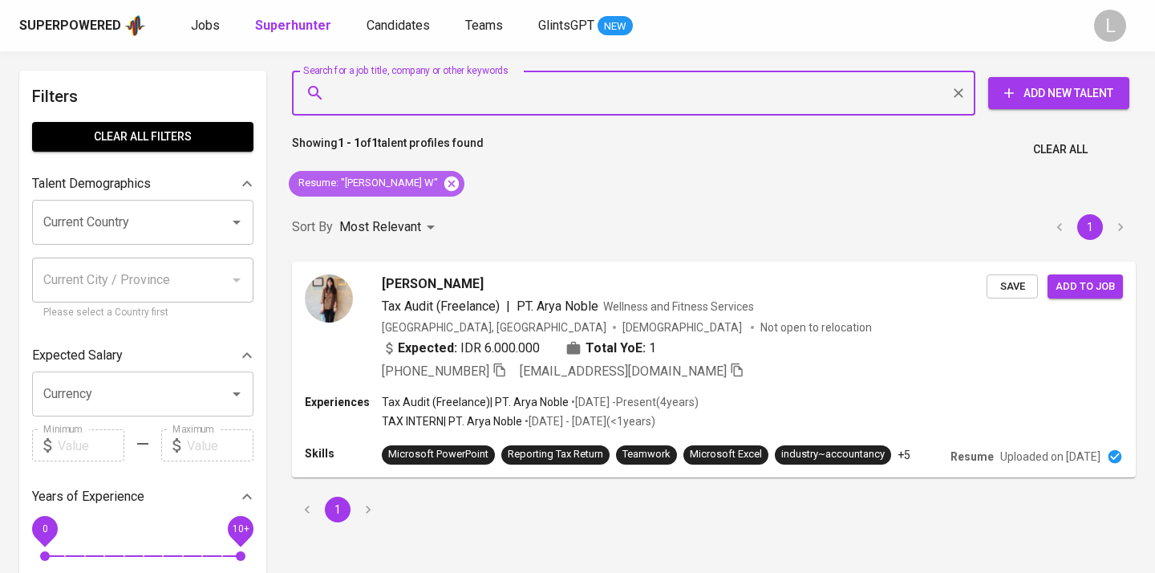
click at [444, 185] on icon at bounding box center [451, 183] width 14 height 14
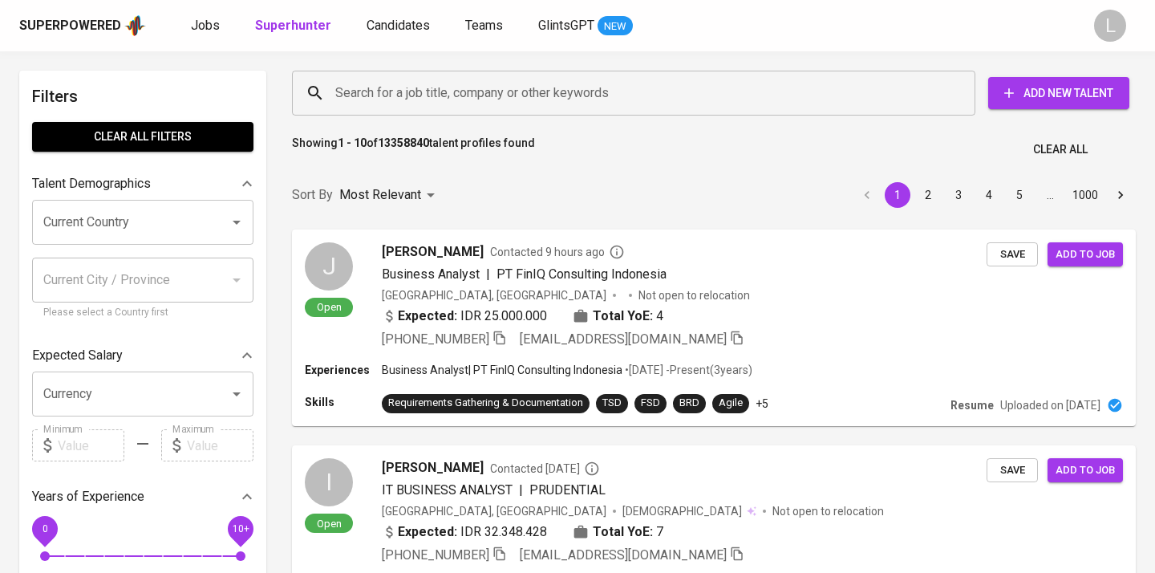
click at [388, 80] on input "Search for a job title, company or other keywords" at bounding box center [637, 93] width 613 height 30
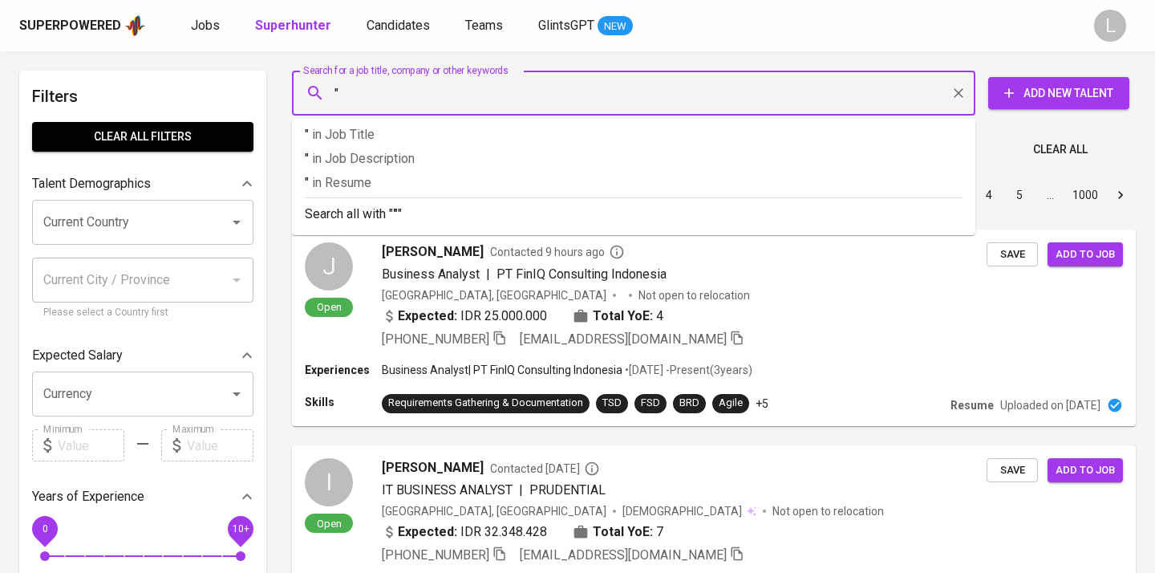
paste input "Debora W"
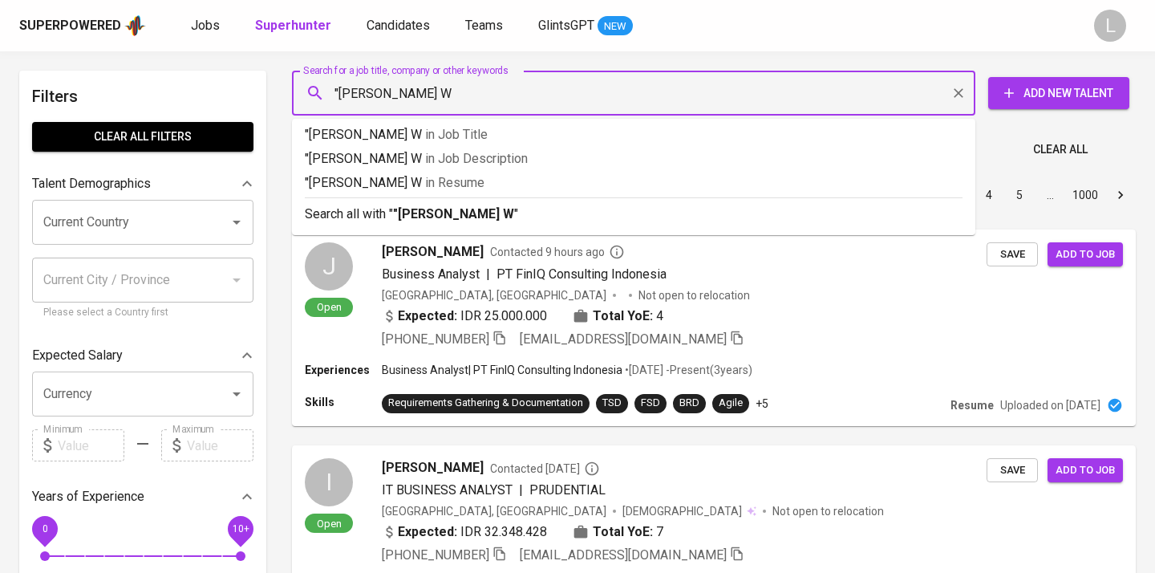
type input ""Debora W""
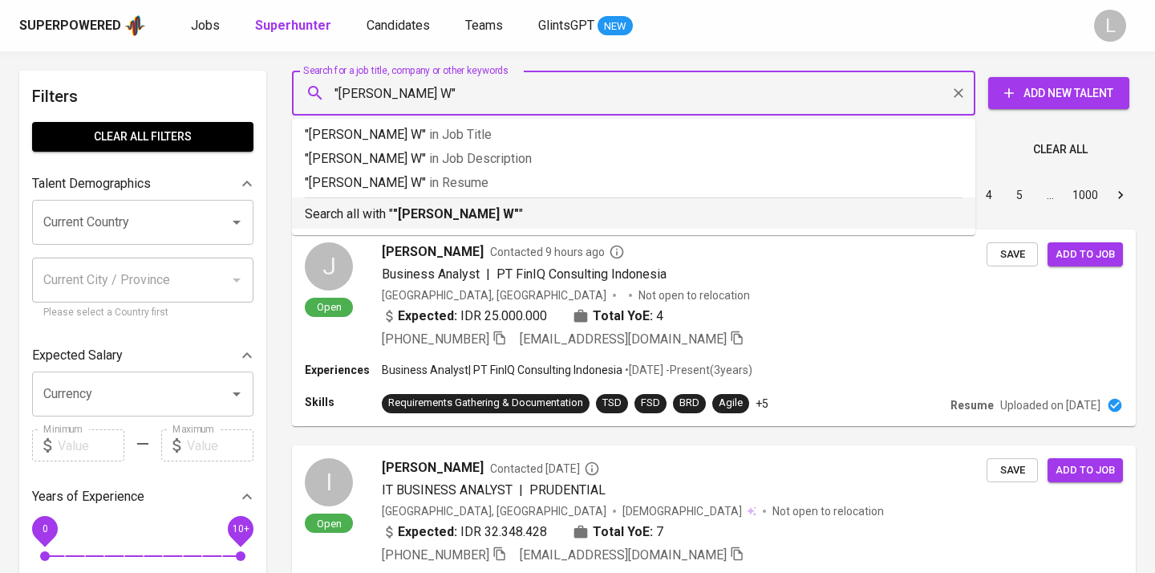
click at [380, 216] on p "Search all with " "Debora W" "" at bounding box center [634, 214] width 658 height 19
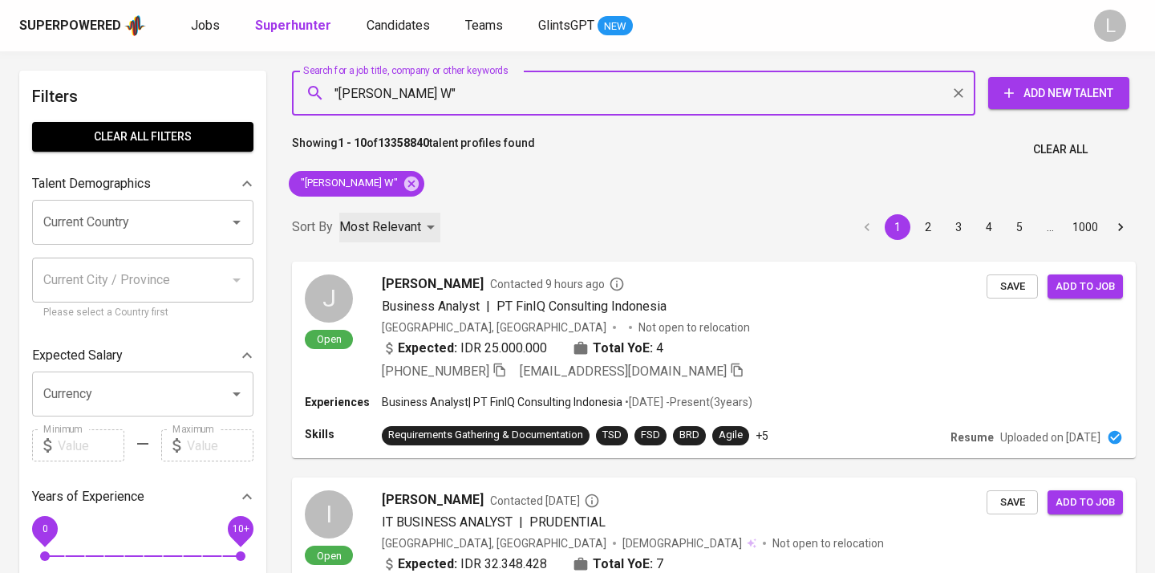
click at [380, 216] on div "Most Relevant" at bounding box center [389, 228] width 101 height 30
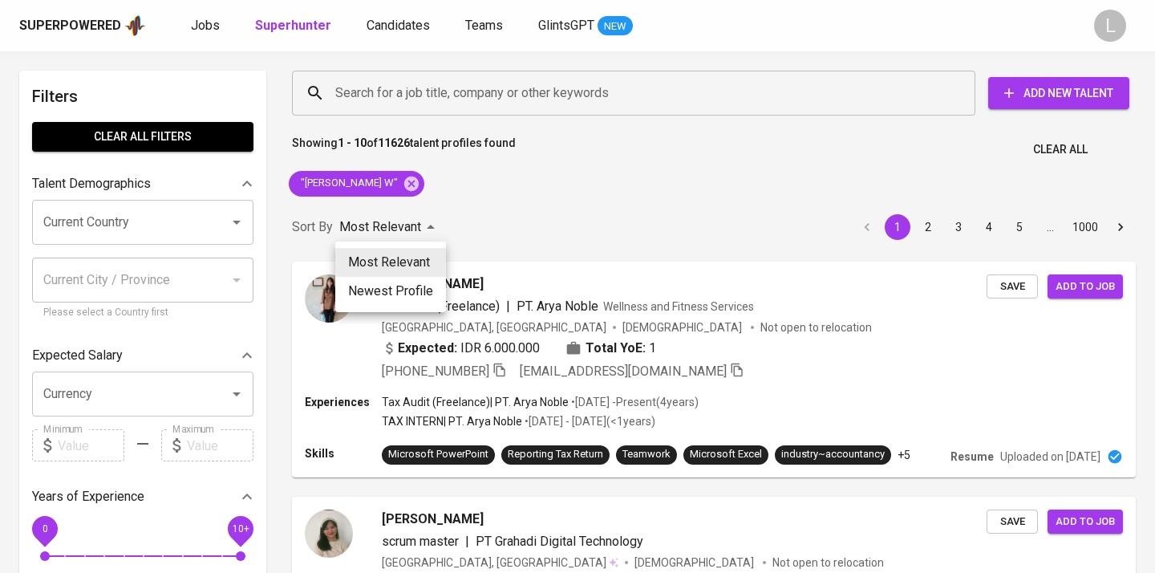
click at [584, 170] on div at bounding box center [577, 286] width 1155 height 573
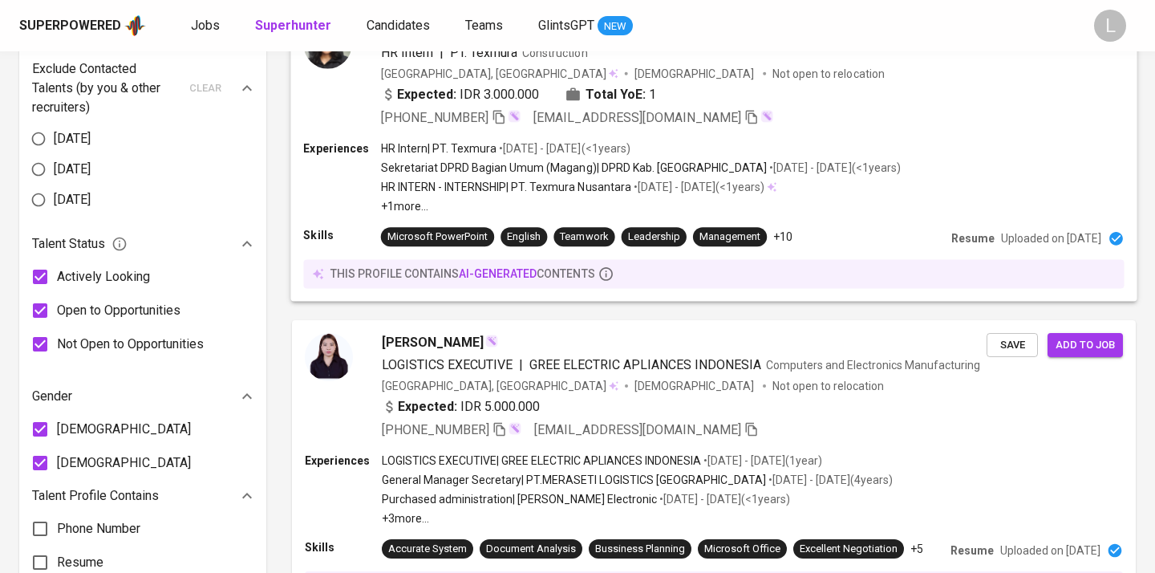
scroll to position [704, 0]
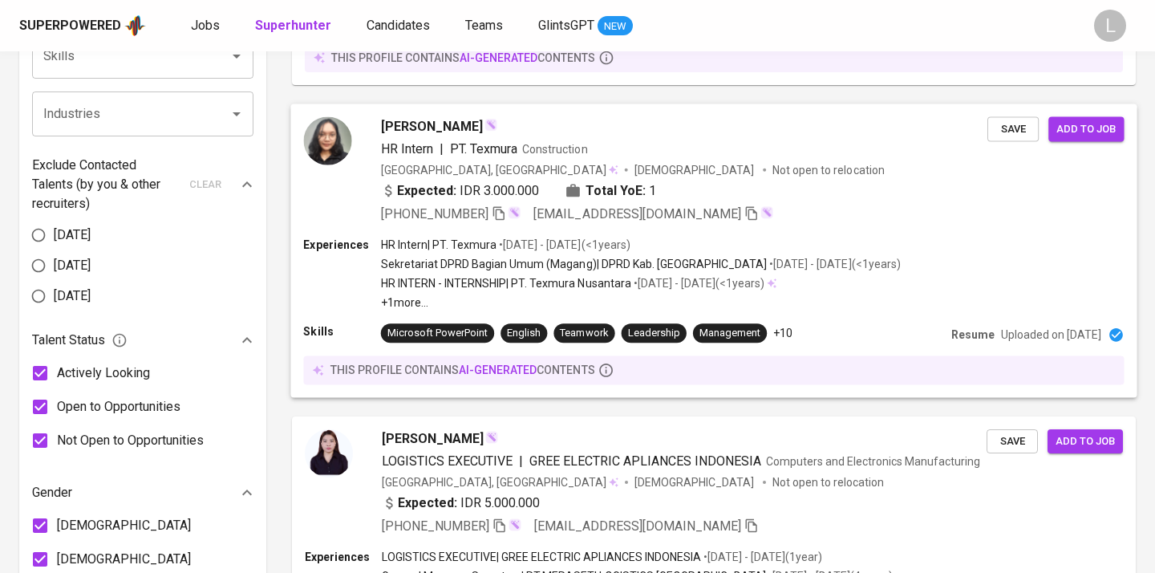
drag, startPoint x: 380, startPoint y: 107, endPoint x: 413, endPoint y: 121, distance: 35.9
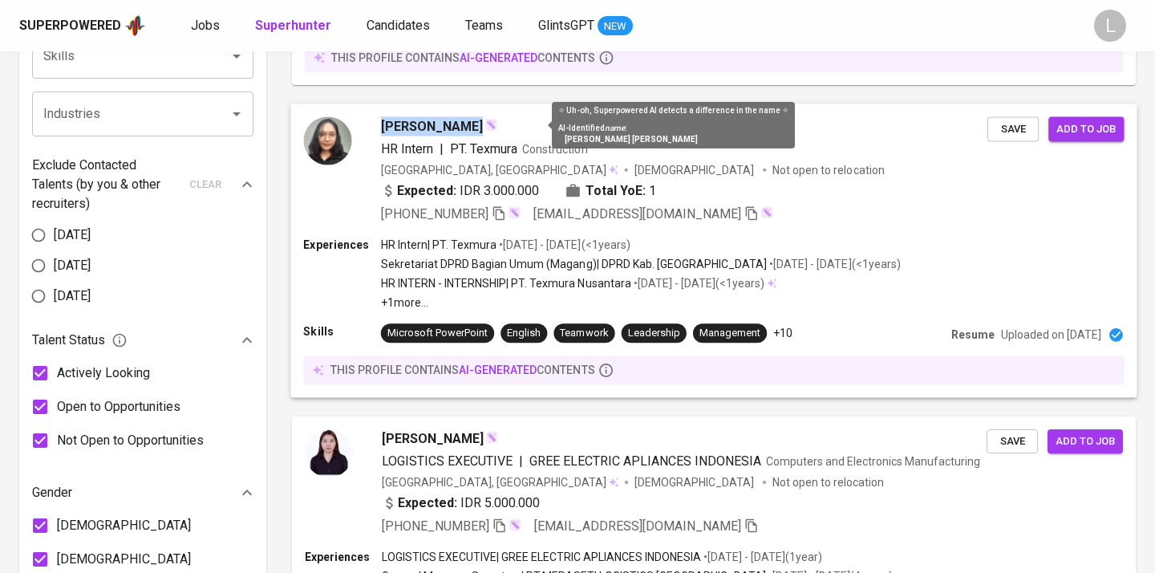
drag, startPoint x: 377, startPoint y: 94, endPoint x: 523, endPoint y: 124, distance: 149.2
click at [523, 124] on div "Debora Elizabeth Saragih HR Intern | PT. Texmura Construction Indonesia, Jakart…" at bounding box center [713, 251] width 863 height 312
copy span "Debora Elizabeth Saragih"
